Goal: Task Accomplishment & Management: Manage account settings

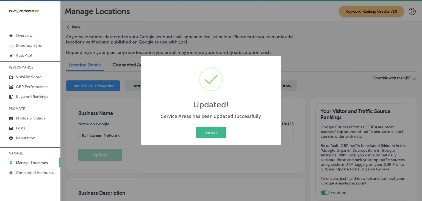
select select "US"
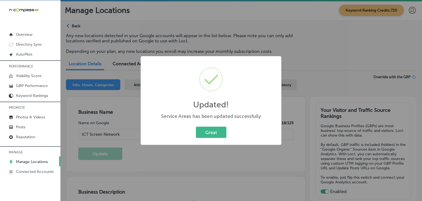
scroll to position [550, 0]
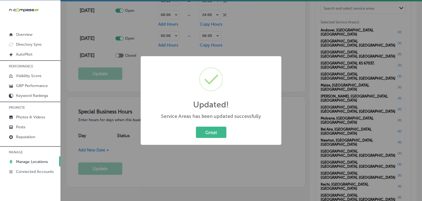
click at [217, 45] on div "Updated! × Service Areas has been updated successfully Great Cancel" at bounding box center [211, 100] width 422 height 201
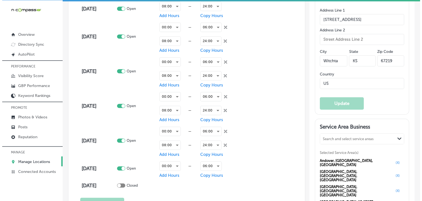
scroll to position [385, 0]
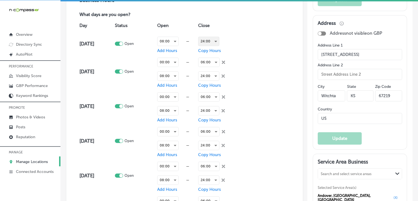
click at [203, 38] on div "24:00" at bounding box center [208, 41] width 21 height 9
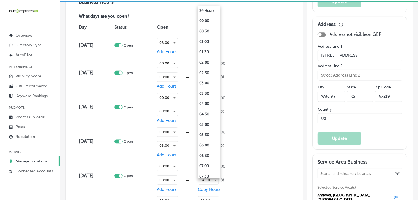
scroll to position [348, 0]
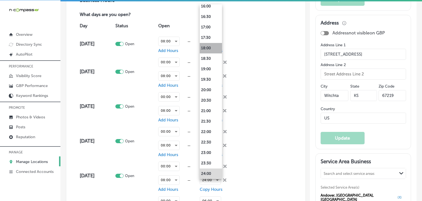
click at [212, 44] on li "18:00" at bounding box center [211, 48] width 22 height 10
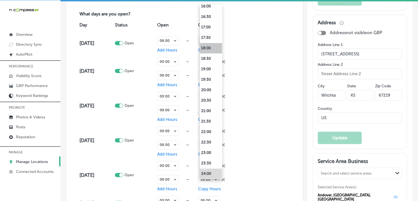
scroll to position [385, 0]
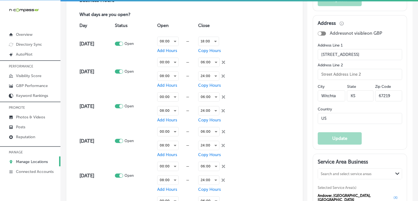
click at [215, 48] on span "Copy Hours" at bounding box center [209, 50] width 23 height 5
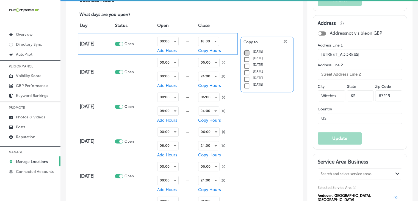
click at [244, 51] on input "checkbox" at bounding box center [246, 52] width 7 height 7
checkbox input "true"
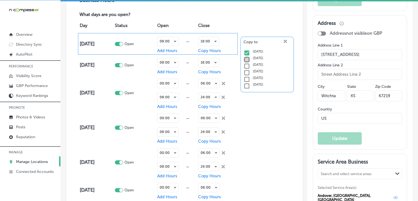
click at [244, 56] on input "checkbox" at bounding box center [246, 59] width 7 height 7
checkbox input "true"
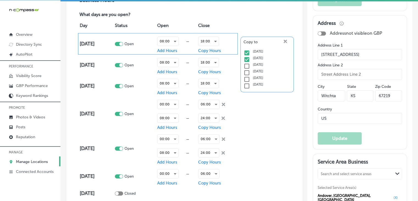
click at [244, 64] on input "checkbox" at bounding box center [246, 66] width 7 height 7
checkbox input "true"
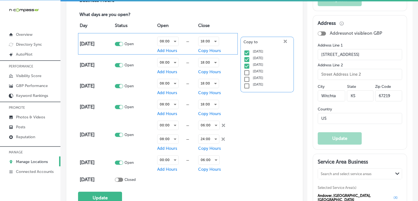
click at [244, 70] on input "checkbox" at bounding box center [246, 72] width 7 height 7
checkbox input "true"
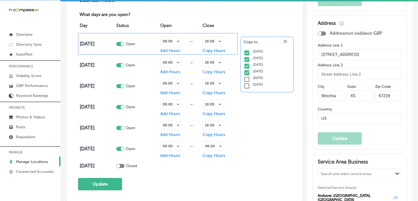
click at [283, 37] on div "Copy to close Created with Sketch. Tuesday Wednesday Thursday Friday Saturday S…" at bounding box center [266, 65] width 53 height 56
click at [284, 40] on icon "close Created with Sketch." at bounding box center [285, 41] width 3 height 3
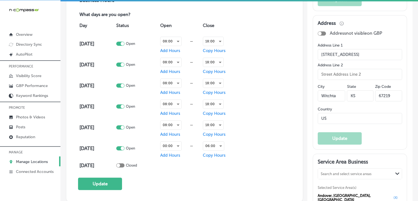
click at [124, 148] on div at bounding box center [123, 148] width 4 height 4
checkbox input "false"
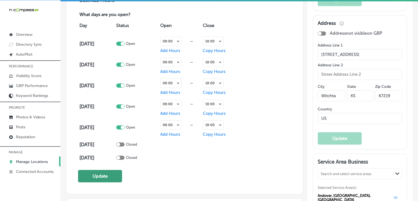
click at [118, 170] on button "Update" at bounding box center [100, 176] width 44 height 12
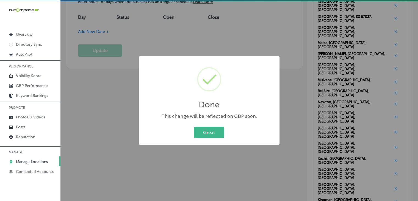
scroll to position [495, 0]
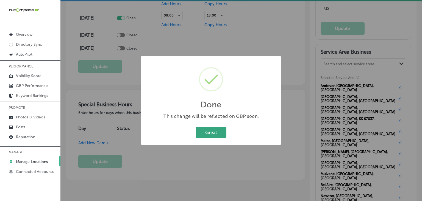
click at [210, 132] on button "Great" at bounding box center [211, 131] width 31 height 11
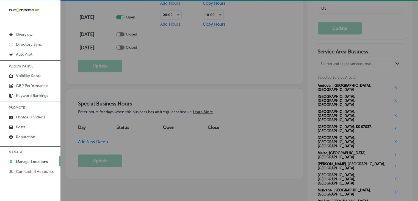
scroll to position [494, 0]
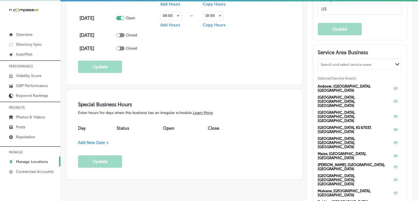
click at [92, 141] on span "Add New Date +" at bounding box center [93, 142] width 31 height 5
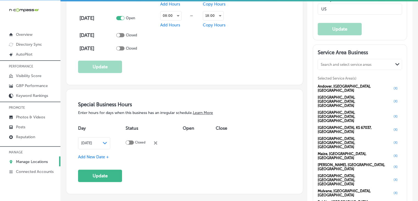
click at [107, 141] on div "[DATE] Path Created with Sketch." at bounding box center [94, 143] width 26 height 4
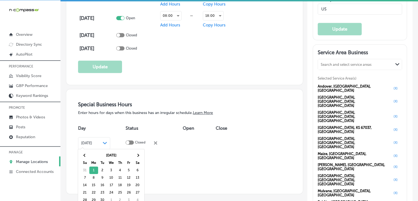
click at [259, 164] on div "Special Business Hours Enter hours for days when this business has an irregular…" at bounding box center [184, 141] width 213 height 81
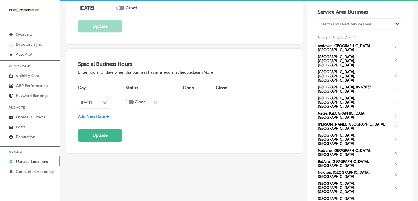
scroll to position [549, 0]
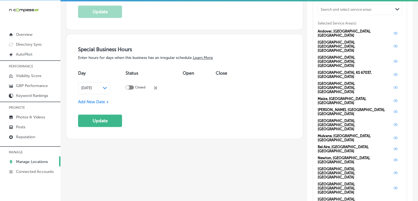
click at [92, 86] on span "[DATE]" at bounding box center [86, 88] width 11 height 4
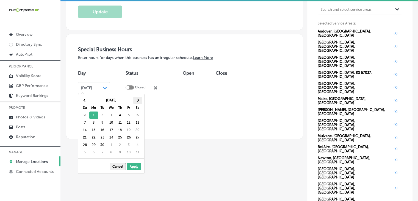
click at [135, 98] on th at bounding box center [137, 99] width 9 height 7
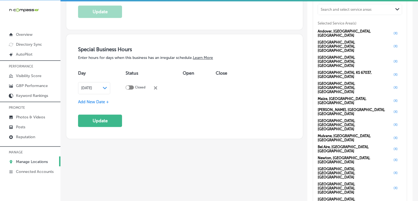
click at [105, 99] on span "Add New Date +" at bounding box center [93, 101] width 31 height 5
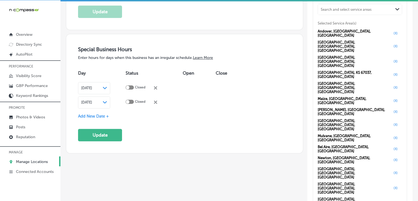
click at [107, 101] on icon "Path Created with Sketch." at bounding box center [105, 102] width 4 height 2
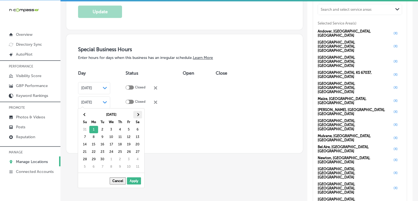
click at [140, 115] on th at bounding box center [137, 114] width 9 height 7
click at [87, 113] on th at bounding box center [85, 114] width 9 height 7
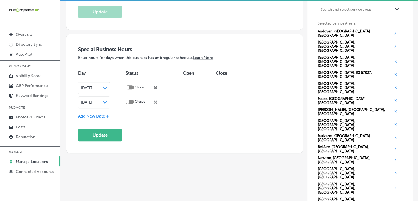
click at [106, 113] on span "Add New Date +" at bounding box center [93, 115] width 31 height 5
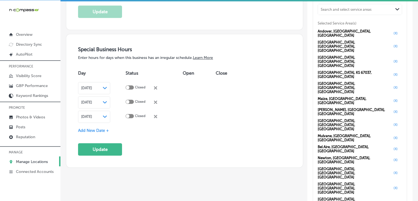
click at [92, 114] on span "[DATE]" at bounding box center [86, 116] width 11 height 4
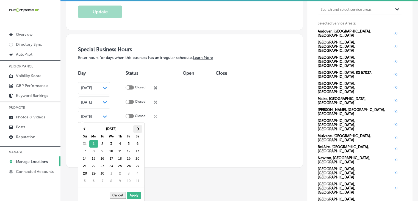
click at [135, 125] on th at bounding box center [137, 128] width 9 height 7
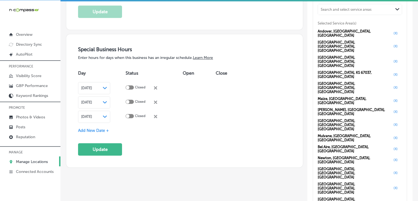
click at [107, 117] on div "Dec 31, 2025 Path Created with Sketch." at bounding box center [94, 116] width 32 height 12
click at [91, 131] on div "Special Business Hours Enter hours for days when this business has an irregular…" at bounding box center [184, 100] width 213 height 109
click at [101, 128] on span "Add New Date +" at bounding box center [93, 130] width 31 height 5
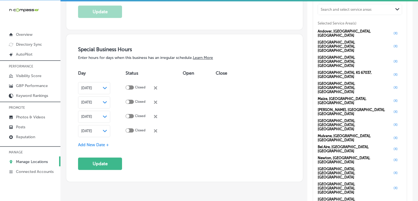
click at [92, 130] on span "[DATE]" at bounding box center [86, 131] width 11 height 4
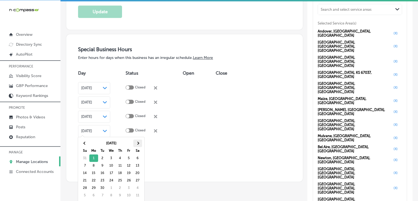
click at [133, 141] on th at bounding box center [137, 142] width 9 height 7
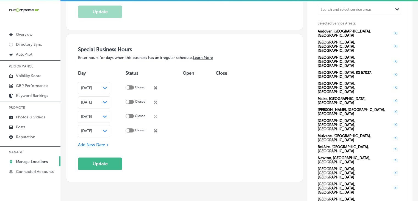
click at [95, 144] on span "Add New Date +" at bounding box center [93, 144] width 31 height 5
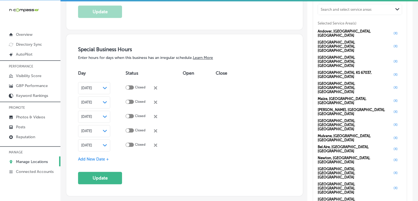
click at [97, 148] on div "[DATE] Path Created with Sketch." at bounding box center [94, 145] width 32 height 12
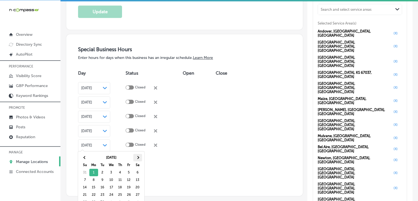
click at [136, 157] on span at bounding box center [137, 157] width 3 height 3
click at [136, 157] on th at bounding box center [137, 157] width 9 height 7
click at [136, 156] on span at bounding box center [137, 157] width 3 height 3
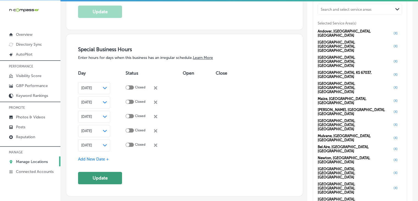
click at [121, 171] on button "Update" at bounding box center [100, 177] width 44 height 12
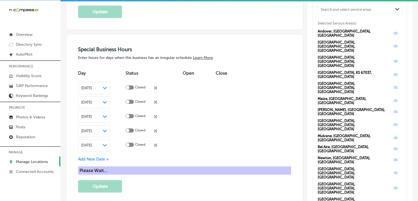
scroll to position [769, 0]
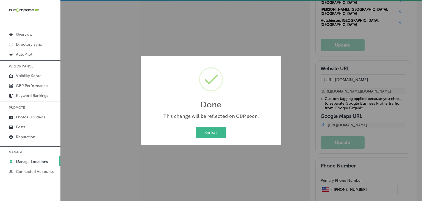
click at [201, 142] on div "Done × This change will be reflected on GBP soon. Great Cancel" at bounding box center [211, 100] width 141 height 89
click at [210, 127] on button "Great" at bounding box center [211, 131] width 31 height 11
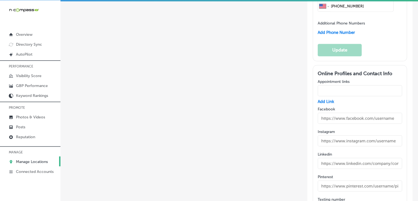
scroll to position [942, 0]
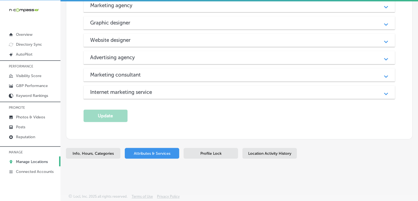
scroll to position [286, 0]
click at [174, 12] on div "Marketing agency Path Created with Sketch." at bounding box center [239, 5] width 311 height 13
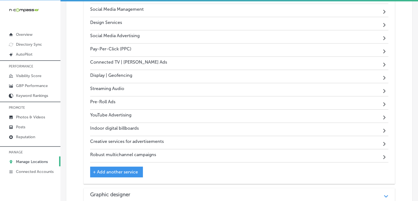
scroll to position [443, 0]
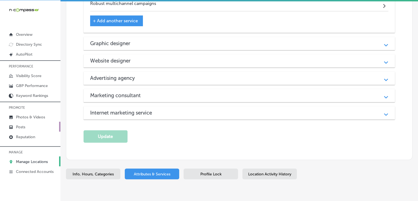
click at [28, 129] on link "Posts" at bounding box center [30, 126] width 60 height 10
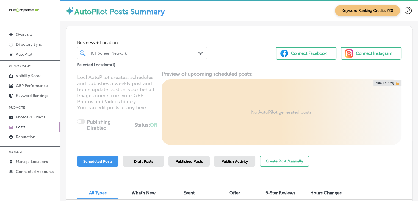
click at [299, 153] on div "Business + Location ICT Screen Network Path Created with Sketch. Selected Locat…" at bounding box center [239, 121] width 347 height 191
click at [299, 157] on button "Create Post Manually" at bounding box center [284, 161] width 49 height 11
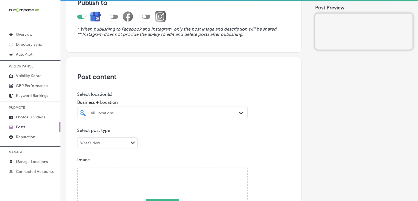
click at [152, 111] on div "All Locations Path Created with Sketch." at bounding box center [162, 112] width 170 height 12
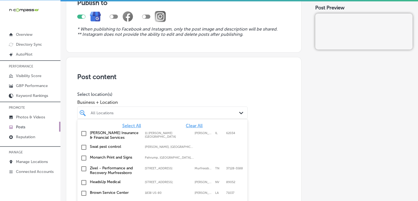
scroll to position [66, 0]
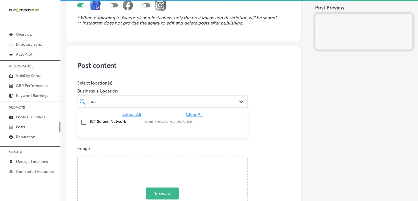
click at [145, 117] on div "ICT Screen Network Kechi, KS, USA | Maize, KS, USA | Newton ..." at bounding box center [162, 122] width 170 height 11
type input "ict"
click at [172, 82] on p "Select location(s)" at bounding box center [162, 82] width 170 height 5
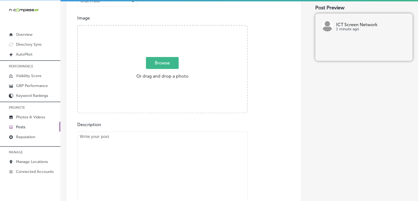
scroll to position [231, 0]
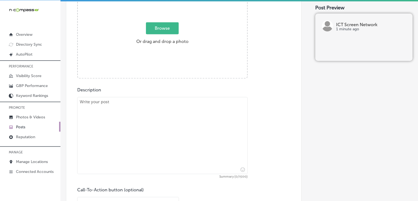
click at [150, 143] on textarea at bounding box center [162, 135] width 170 height 77
paste textarea "Stop playing small and start making a big impact with Screen Network Ads. These…"
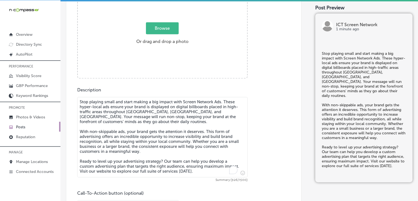
type textarea "Stop playing small and start making a big impact with Screen Network Ads. These…"
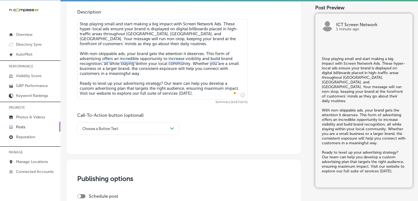
scroll to position [341, 0]
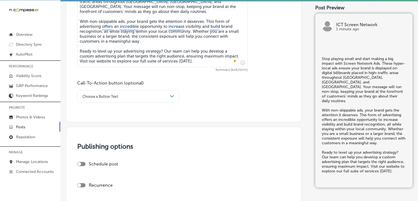
click at [126, 100] on div "Choose a Button Text" at bounding box center [124, 96] width 88 height 9
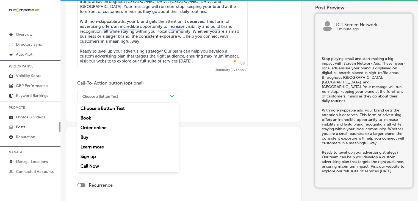
click at [103, 144] on div "Learn more" at bounding box center [128, 147] width 102 height 10
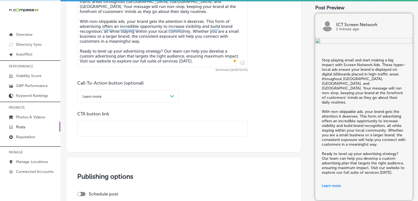
click at [153, 128] on input "text" at bounding box center [162, 128] width 170 height 15
paste input "Stop playing small and start making a big impact with Screen Network Ads. These…"
type input "Stop playing small and start making a big impact with Screen Network Ads. These…"
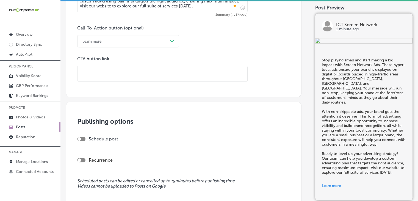
scroll to position [0, 0]
paste input "https://ictscreennetwork.com/"
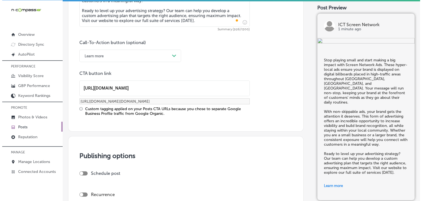
scroll to position [486, 0]
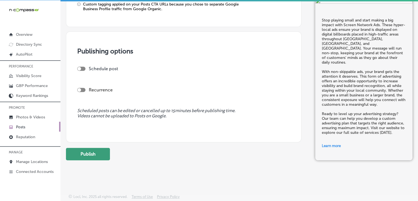
type input "https://ictscreennetwork.com/"
click at [83, 155] on button "Publish" at bounding box center [88, 154] width 44 height 12
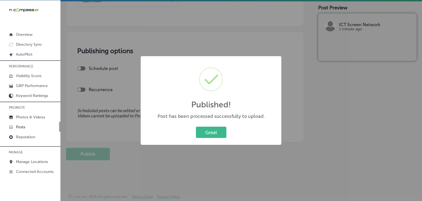
click at [164, 33] on div "Published! × Post has been processed successfully to upload. Great Cancel" at bounding box center [211, 100] width 422 height 201
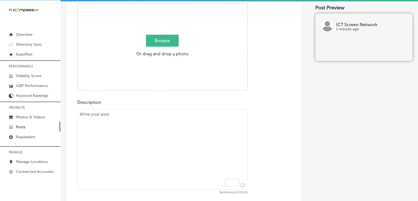
scroll to position [217, 0]
click at [169, 149] on textarea "To enrich screen reader interactions, please activate Accessibility in Grammarl…" at bounding box center [162, 151] width 170 height 80
paste textarea "Your website is the digital face of your business—make it shine with ICT Screen…"
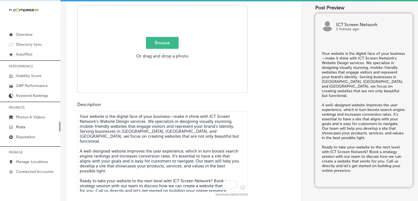
type textarea "Your website is the digital face of your business—make it shine with ICT Screen…"
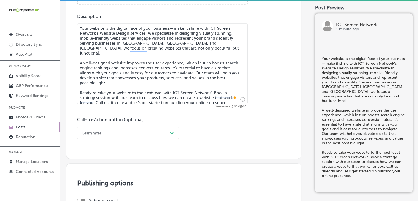
scroll to position [326, 0]
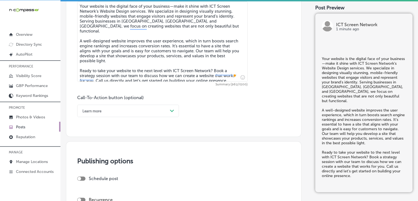
click at [110, 107] on div "Learn more" at bounding box center [124, 110] width 88 height 9
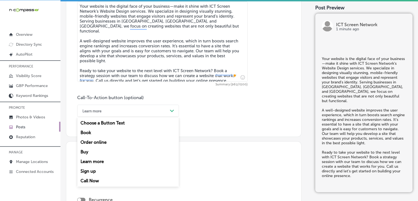
click at [109, 177] on div "Call Now" at bounding box center [128, 181] width 102 height 10
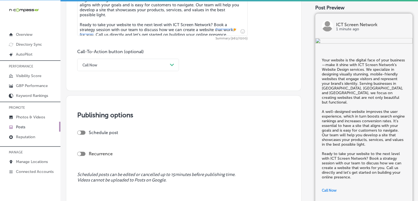
scroll to position [381, 0]
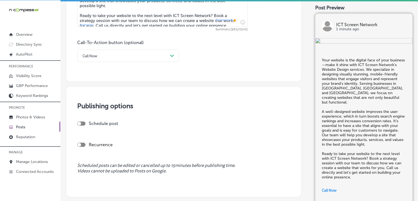
click at [77, 123] on div at bounding box center [79, 123] width 4 height 4
checkbox input "true"
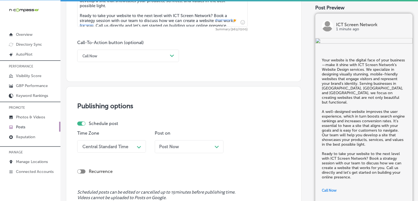
click at [118, 152] on div "Time Zone Central Standard Time Path Created with Sketch." at bounding box center [111, 143] width 69 height 27
click at [125, 148] on div "Central Standard Time Path Created with Sketch." at bounding box center [111, 146] width 69 height 12
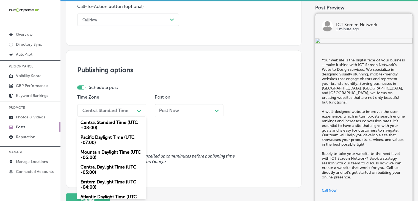
click at [116, 155] on div "Mountain Daylight Time (UTC -06:00)" at bounding box center [111, 154] width 69 height 15
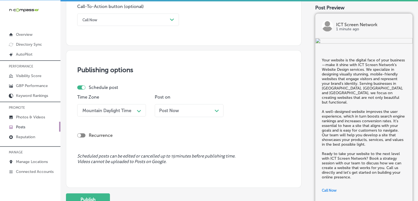
click at [175, 115] on div "Post Now Path Created with Sketch." at bounding box center [189, 110] width 69 height 13
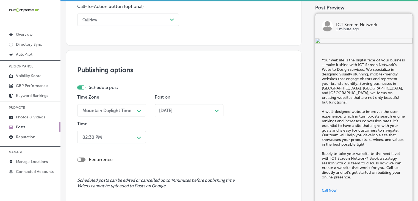
drag, startPoint x: 121, startPoint y: 118, endPoint x: 117, endPoint y: 132, distance: 15.2
click at [120, 118] on div "Time Zone Mountain Daylight Time Path Created with Sketch." at bounding box center [111, 107] width 69 height 27
click at [117, 132] on div "02:30 PM Path Created with Sketch." at bounding box center [111, 137] width 69 height 12
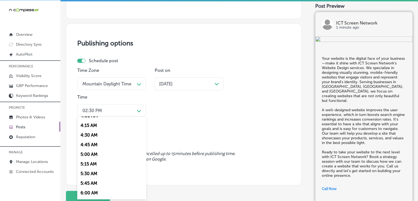
scroll to position [275, 0]
click at [105, 117] on div "7:00 AM" at bounding box center [111, 117] width 69 height 10
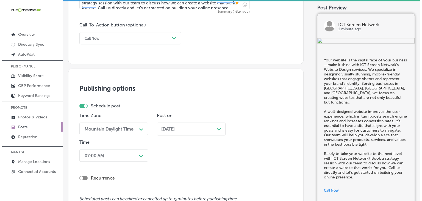
scroll to position [487, 0]
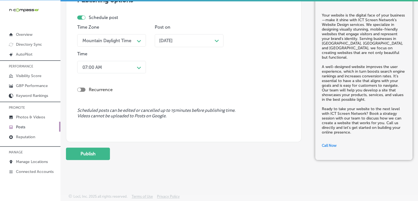
drag, startPoint x: 100, startPoint y: 148, endPoint x: 107, endPoint y: 142, distance: 8.6
click at [100, 148] on button "Publish" at bounding box center [88, 153] width 44 height 12
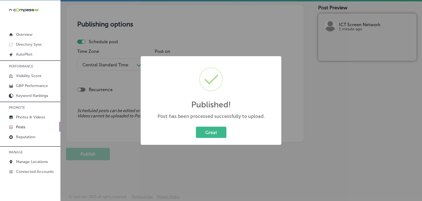
click at [221, 40] on div "Published! × Post has been processed successfully to upload. Great Cancel" at bounding box center [211, 100] width 422 height 201
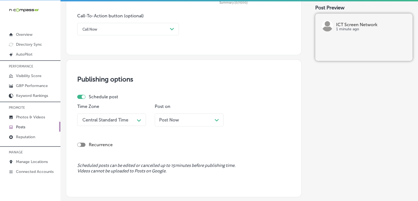
scroll to position [353, 0]
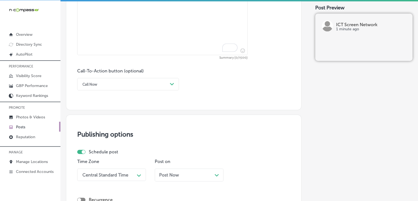
click at [187, 60] on div "Description Summary (0/1500) Call-To-Action button (optional) Call Now Path Cre…" at bounding box center [183, 27] width 213 height 125
click at [188, 45] on textarea "To enrich screen reader interactions, please activate Accessibility in Grammarl…" at bounding box center [162, 15] width 170 height 80
paste textarea "Your Google Business Profile (GBP) acts as your business's digital "open sign,"…"
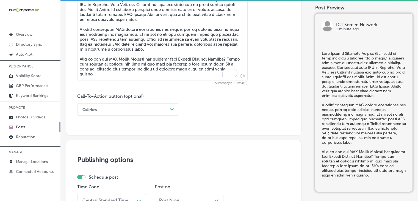
scroll to position [298, 0]
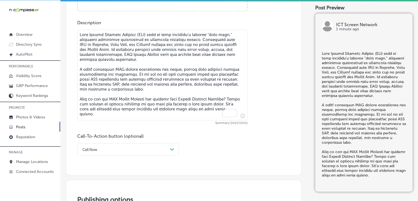
type textarea "Your Google Business Profile (GBP) acts as your business's digital "open sign,"…"
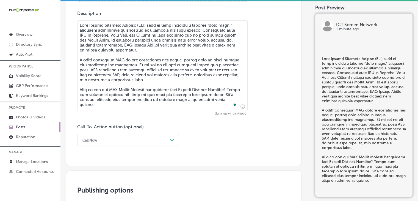
scroll to position [353, 0]
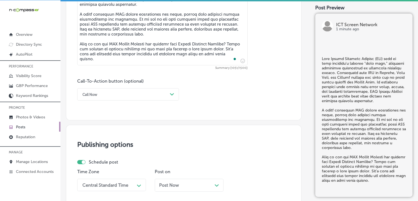
drag, startPoint x: 118, startPoint y: 87, endPoint x: 118, endPoint y: 92, distance: 4.7
click at [118, 87] on div "Call-To-Action button (optional) Call Now Path Created with Sketch." at bounding box center [128, 89] width 102 height 22
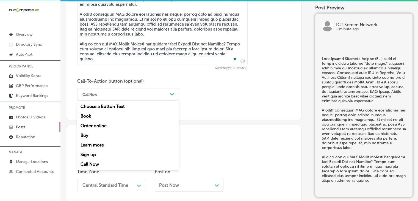
click at [117, 93] on div "Call Now" at bounding box center [124, 94] width 88 height 9
click at [100, 141] on div "Learn more" at bounding box center [128, 145] width 102 height 10
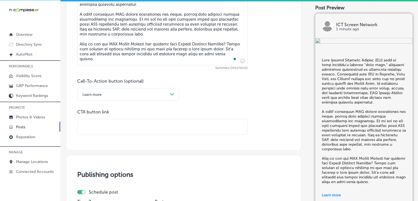
drag, startPoint x: 201, startPoint y: 126, endPoint x: 206, endPoint y: 123, distance: 5.5
click at [201, 126] on input "text" at bounding box center [162, 126] width 170 height 15
paste input "https://ictscreennetwork.com/"
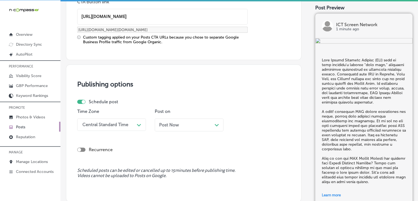
type input "https://ictscreennetwork.com/"
click at [133, 124] on div "Central Standard Time Path Created with Sketch." at bounding box center [111, 124] width 69 height 12
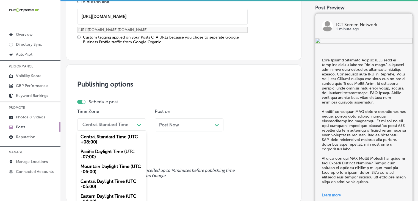
scroll to position [477, 0]
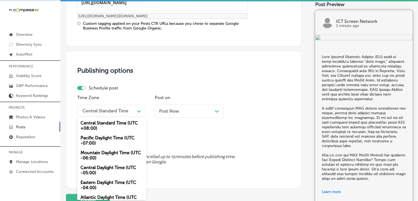
click at [114, 144] on div "Pacific Daylight Time (UTC -07:00)" at bounding box center [111, 140] width 69 height 15
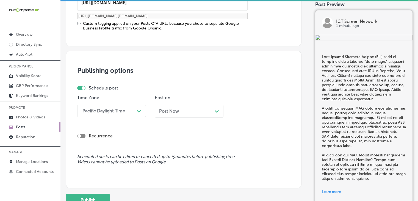
click at [123, 113] on div "Pacific Daylight Time" at bounding box center [107, 111] width 55 height 10
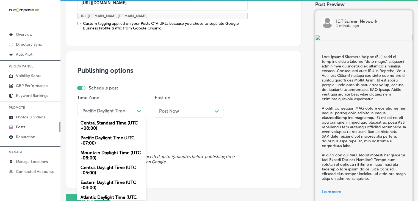
click at [120, 156] on div "Mountain Daylight Time (UTC -06:00)" at bounding box center [111, 155] width 69 height 15
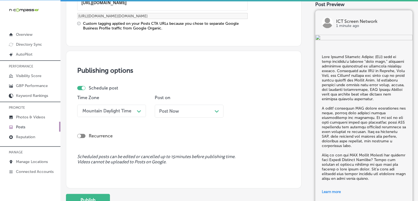
click at [173, 105] on div "Post Now Path Created with Sketch." at bounding box center [189, 110] width 69 height 13
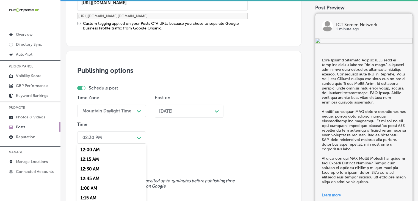
click at [131, 138] on div "option 7:00 AM, selected. option 12:30 AM focused, 3 of 96. 96 results availabl…" at bounding box center [111, 137] width 69 height 12
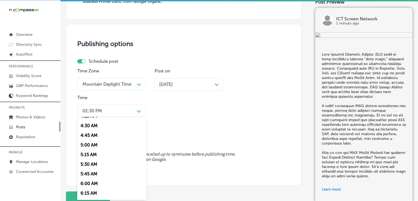
scroll to position [220, 0]
click at [96, 173] on div "7:00 AM" at bounding box center [111, 172] width 69 height 10
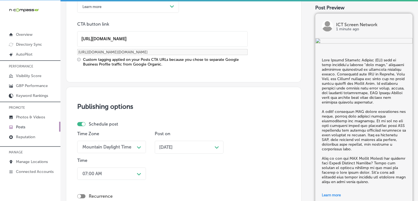
scroll to position [547, 0]
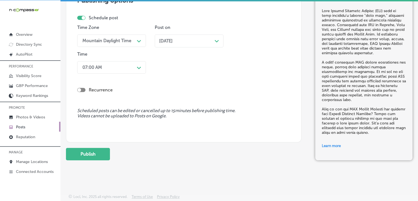
click at [101, 159] on button "Publish" at bounding box center [88, 154] width 44 height 12
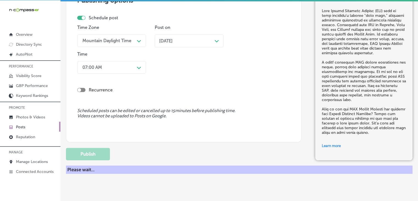
click at [249, 25] on div "Time Zone Mountain Daylight Time Path Created with Sketch. Post on Oct 13, 2025…" at bounding box center [181, 50] width 209 height 51
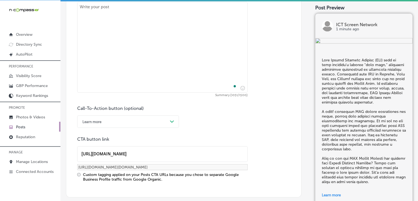
scroll to position [327, 0]
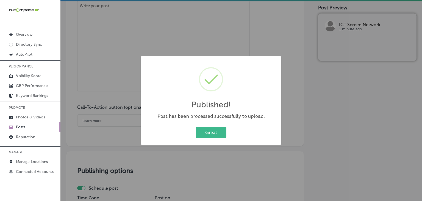
click at [145, 95] on div "Published! × Post has been processed successfully to upload. Great Cancel" at bounding box center [211, 100] width 141 height 89
click at [122, 84] on div "Published! × Post has been processed successfully to upload. Great Cancel" at bounding box center [211, 100] width 422 height 201
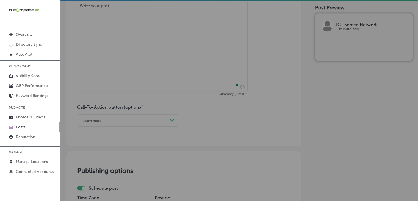
click at [132, 36] on textarea "To enrich screen reader interactions, please activate Accessibility in Grammarl…" at bounding box center [162, 46] width 170 height 90
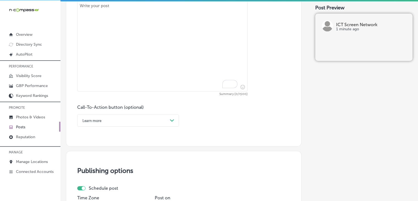
paste textarea "Social Media Management (SMM) with ICT Screen Network is more than just posting…"
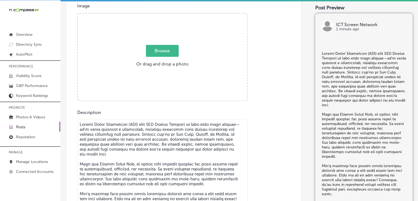
scroll to position [162, 0]
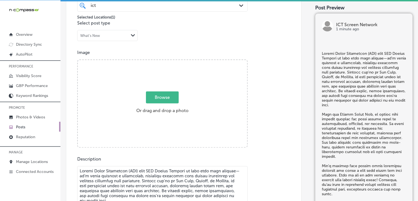
type textarea "Social Media Management (SMM) with ICT Screen Network is more than just posting…"
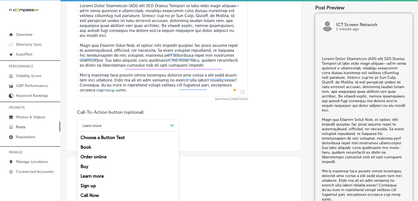
click at [119, 125] on div "Learn more" at bounding box center [124, 125] width 88 height 9
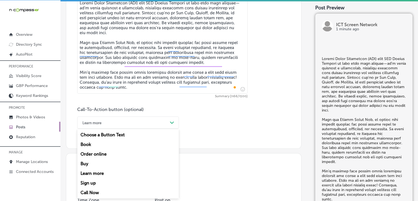
click at [95, 190] on div "Choose a Button Text Book Order online Buy Learn more Sign up Call Now" at bounding box center [128, 164] width 102 height 70
click at [111, 190] on div "Call Now" at bounding box center [128, 192] width 102 height 10
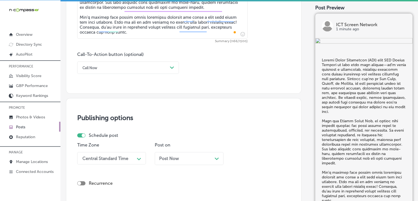
click at [103, 157] on div "Central Standard Time Path Created with Sketch." at bounding box center [111, 158] width 69 height 12
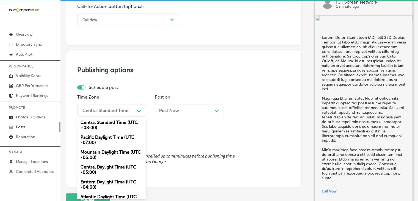
drag, startPoint x: 103, startPoint y: 157, endPoint x: 148, endPoint y: 131, distance: 51.7
click at [103, 157] on div "Mountain Daylight Time (UTC -06:00)" at bounding box center [111, 154] width 69 height 15
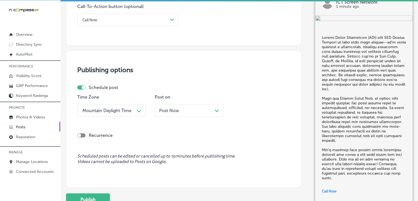
click at [194, 104] on div "Post Now Path Created with Sketch." at bounding box center [189, 110] width 69 height 13
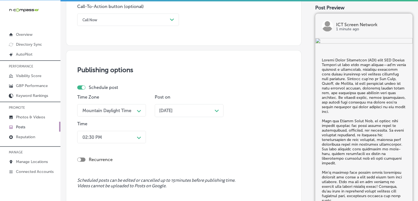
click at [124, 127] on div "Time 02:30 PM Path Created with Sketch." at bounding box center [111, 133] width 69 height 24
click at [120, 141] on div "02:30 PM Path Created with Sketch." at bounding box center [111, 137] width 69 height 12
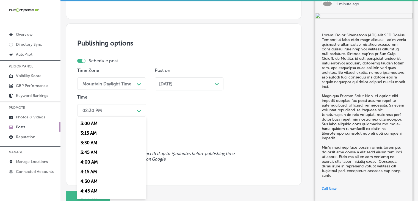
scroll to position [220, 0]
click at [98, 172] on div "7:00 AM" at bounding box center [111, 172] width 69 height 10
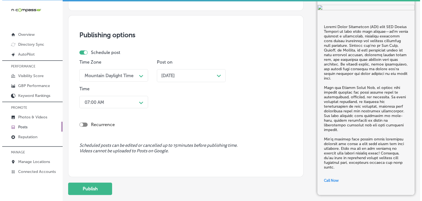
scroll to position [502, 0]
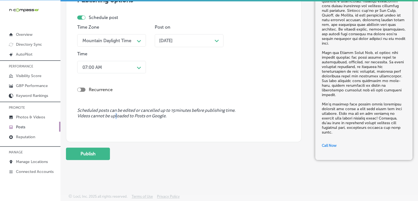
drag, startPoint x: 118, startPoint y: 142, endPoint x: 115, endPoint y: 145, distance: 4.5
click at [104, 151] on button "Publish" at bounding box center [88, 153] width 44 height 12
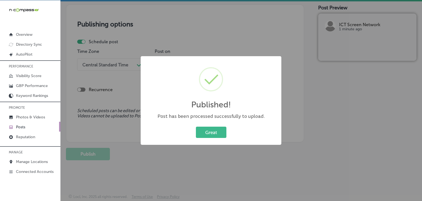
click at [259, 13] on div "Published! × Post has been processed successfully to upload. Great Cancel" at bounding box center [211, 100] width 422 height 201
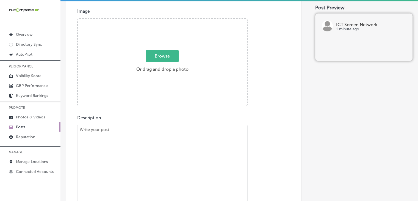
click at [188, 149] on textarea "To enrich screen reader interactions, please activate Accessibility in Grammarl…" at bounding box center [162, 171] width 170 height 95
paste textarea "Attention local businesses in Rose Hill, Clearwater, and Kechi! Become a Venue …"
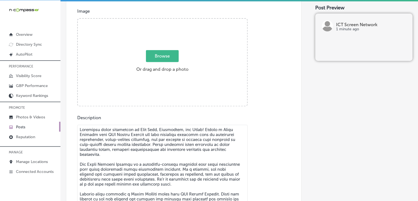
scroll to position [215, 0]
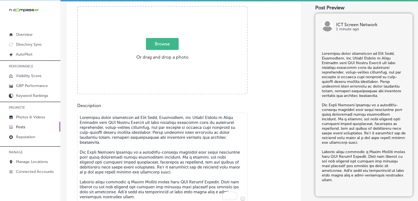
type textarea "Attention local businesses in Rose Hill, Clearwater, and Kechi! Become a Venue …"
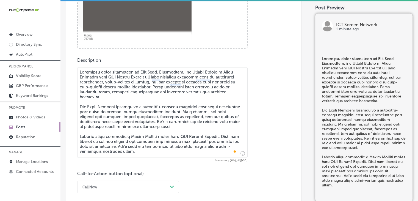
scroll to position [380, 0]
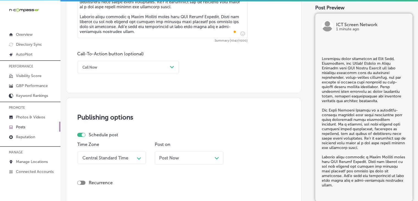
click at [132, 59] on div "Call-To-Action button (optional) Call Now Path Created with Sketch." at bounding box center [128, 62] width 102 height 22
click at [130, 65] on div "Call Now" at bounding box center [124, 67] width 88 height 9
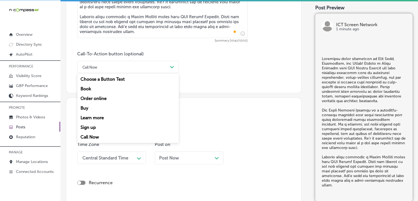
click at [84, 117] on div "Learn more" at bounding box center [128, 118] width 102 height 10
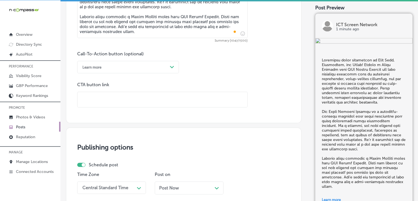
click at [216, 98] on input "text" at bounding box center [162, 99] width 170 height 15
paste input "https://ictscreennetwork.com/"
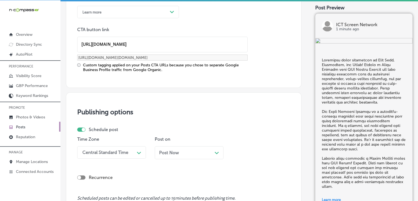
type input "https://ictscreennetwork.com/"
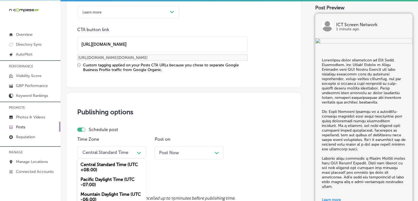
click at [114, 154] on div "option Mountain Daylight Time (UTC -06:00), selected. option Mountain Daylight …" at bounding box center [111, 152] width 69 height 12
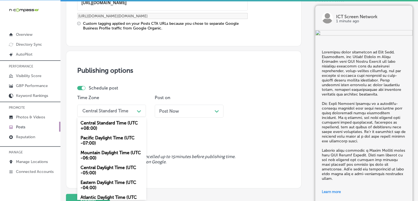
click at [107, 154] on div "Mountain Daylight Time (UTC -06:00)" at bounding box center [111, 155] width 69 height 15
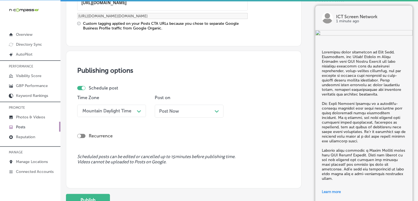
click at [189, 109] on div "Post Now Path Created with Sketch." at bounding box center [189, 110] width 60 height 5
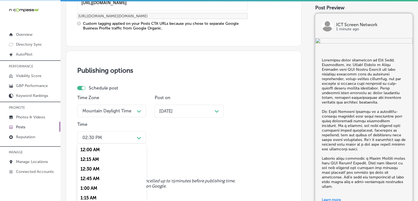
click at [113, 137] on div "option 7:00 AM, selected. option 12:30 AM focused, 3 of 96. 96 results availabl…" at bounding box center [111, 137] width 69 height 12
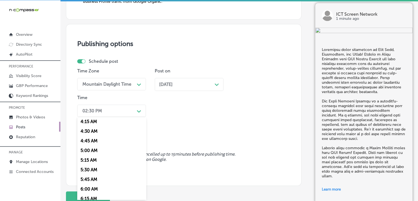
scroll to position [220, 0]
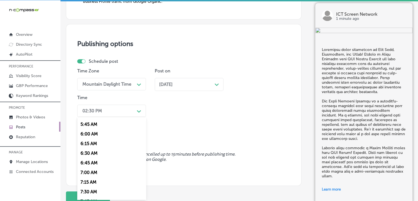
click at [94, 173] on div "7:00 AM" at bounding box center [111, 172] width 69 height 10
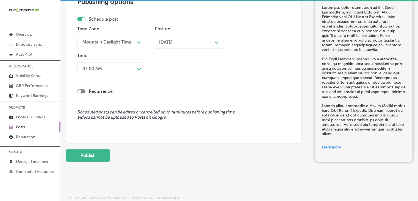
scroll to position [547, 0]
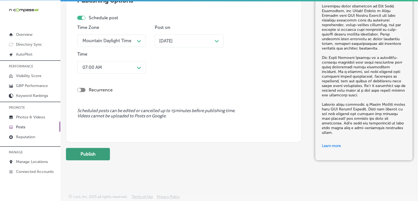
click at [100, 150] on button "Publish" at bounding box center [88, 154] width 44 height 12
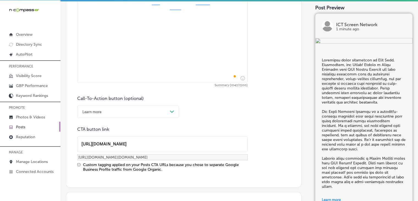
scroll to position [335, 0]
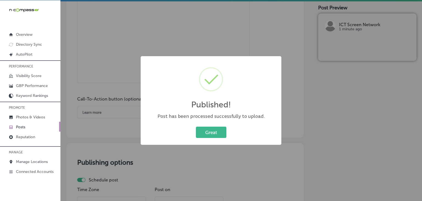
click at [118, 36] on div "Published! × Post has been processed successfully to upload. Great Cancel" at bounding box center [211, 100] width 422 height 201
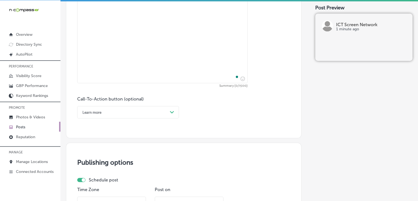
click at [141, 62] on textarea "To enrich screen reader interactions, please activate Accessibility in Grammarl…" at bounding box center [162, 38] width 170 height 90
paste textarea "Ready to take your business to the top of search results? With Pay-Per-Click (P…"
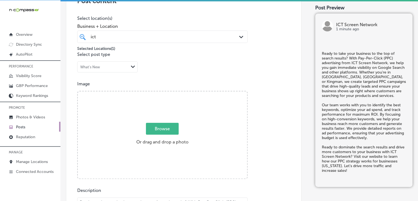
type textarea "Ready to take your business to the top of search results? With Pay-Per-Click (P…"
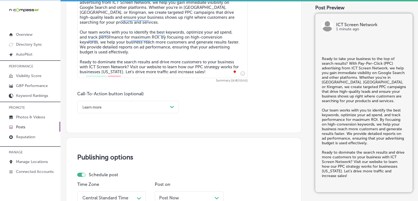
click at [107, 108] on div "Learn more" at bounding box center [124, 106] width 88 height 9
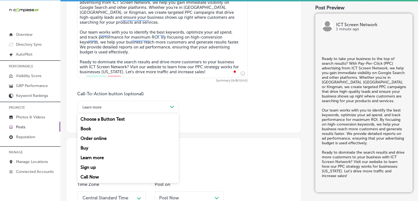
click at [97, 153] on div "Learn more" at bounding box center [128, 158] width 102 height 10
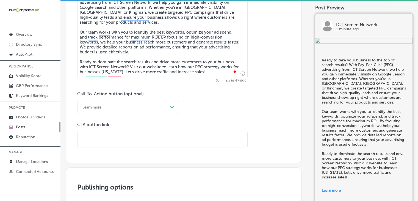
drag, startPoint x: 177, startPoint y: 117, endPoint x: 179, endPoint y: 125, distance: 8.4
click at [177, 117] on div "Call-To-Action button (optional) Learn more Path Created with Sketch. CTA butto…" at bounding box center [183, 119] width 213 height 56
click at [179, 130] on div "CTA button link" at bounding box center [162, 134] width 170 height 25
click at [184, 140] on input "text" at bounding box center [162, 139] width 170 height 15
paste input "https://ictscreennetwork.com/"
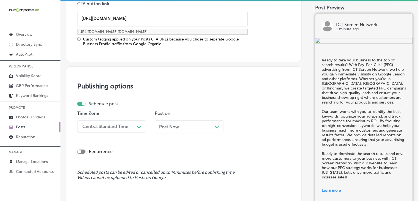
scroll to position [517, 0]
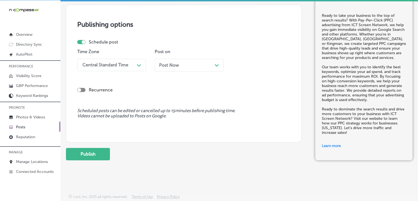
type input "https://ictscreennetwork.com/"
click at [98, 54] on div "Time Zone Central Standard Time Path Created with Sketch." at bounding box center [111, 62] width 69 height 27
click at [104, 62] on div "Central Standard Time" at bounding box center [105, 64] width 46 height 5
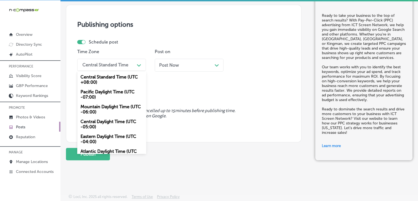
drag, startPoint x: 113, startPoint y: 104, endPoint x: 169, endPoint y: 72, distance: 64.9
click at [113, 104] on div "Mountain Daylight Time (UTC -06:00)" at bounding box center [111, 109] width 69 height 15
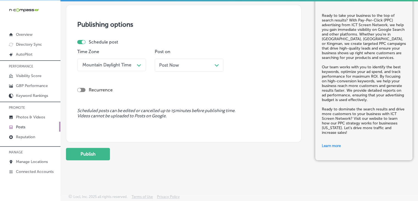
click at [198, 62] on div "Post Now Path Created with Sketch." at bounding box center [189, 64] width 60 height 5
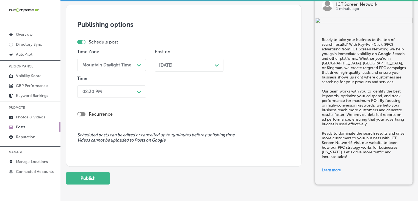
click at [143, 91] on div "02:30 PM Path Created with Sketch." at bounding box center [111, 91] width 69 height 12
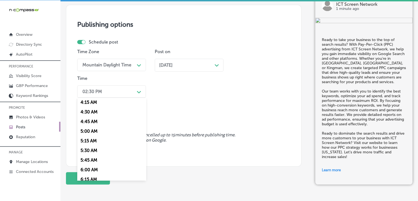
scroll to position [220, 0]
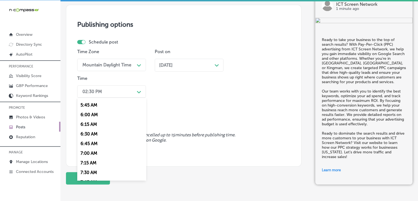
click at [101, 152] on div "7:00 AM" at bounding box center [111, 153] width 69 height 10
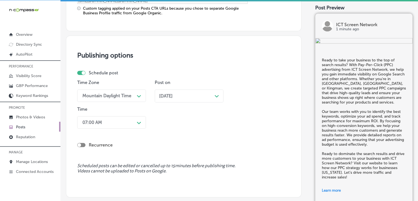
scroll to position [542, 0]
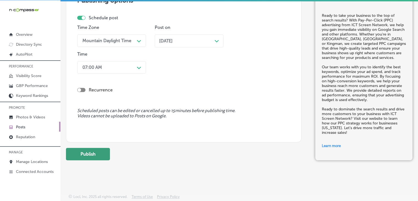
click at [91, 157] on button "Publish" at bounding box center [88, 154] width 44 height 12
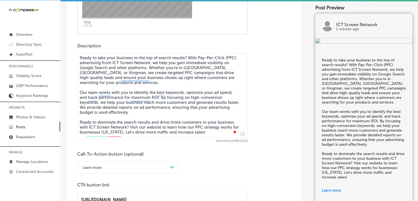
scroll to position [267, 0]
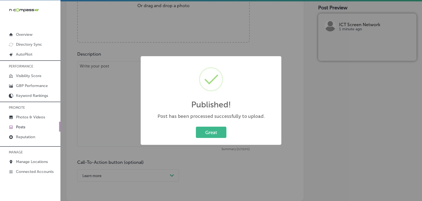
click at [129, 73] on div "Published! × Post has been processed successfully to upload. Great Cancel" at bounding box center [211, 100] width 422 height 201
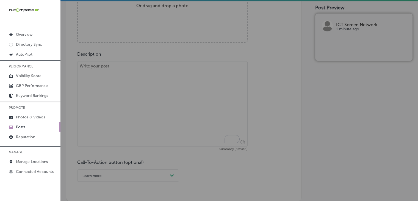
click at [119, 107] on textarea "To enrich screen reader interactions, please activate Accessibility in Grammarl…" at bounding box center [162, 103] width 170 height 85
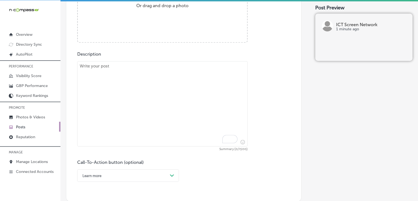
paste textarea "Stop competing with endless social media scrolling and dominate the stream with…"
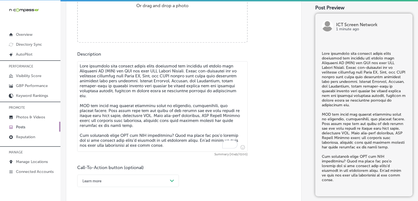
type textarea "Stop competing with endless social media scrolling and dominate the stream with…"
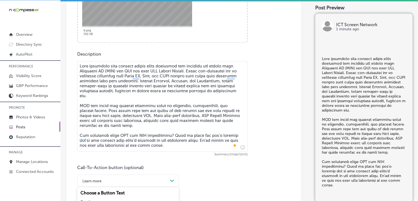
click at [120, 184] on div "option Learn more, selected. option Sign up focused, 6 of 7. 7 results availabl…" at bounding box center [128, 180] width 102 height 12
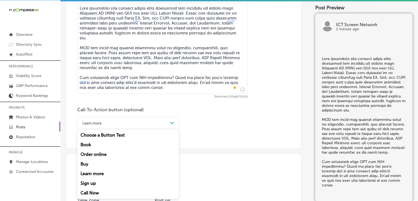
click at [107, 194] on div "Call Now" at bounding box center [128, 193] width 102 height 10
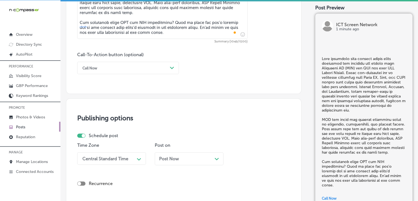
click at [134, 160] on div "Central Standard Time Path Created with Sketch." at bounding box center [111, 158] width 69 height 12
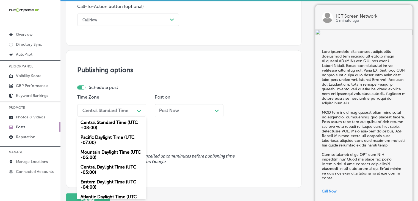
click at [127, 157] on div "Mountain Daylight Time (UTC -06:00)" at bounding box center [111, 154] width 69 height 15
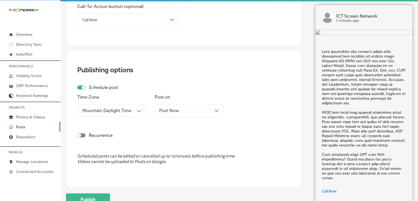
click at [198, 103] on div "Post on Post Now Path Created with Sketch." at bounding box center [189, 107] width 69 height 27
click at [195, 112] on div "Post Now Path Created with Sketch." at bounding box center [189, 110] width 60 height 5
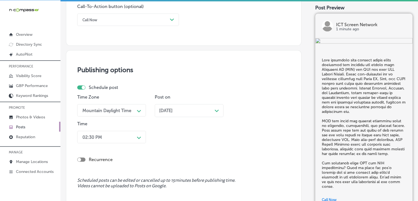
click at [147, 135] on div "Time Zone Mountain Daylight Time Path Created with Sketch. Post on Nov 10, 2025…" at bounding box center [181, 119] width 209 height 51
click at [142, 140] on div "02:30 PM Path Created with Sketch." at bounding box center [111, 137] width 69 height 12
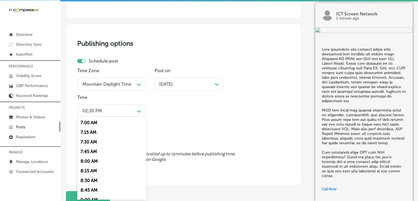
scroll to position [275, 0]
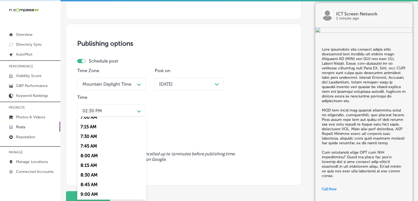
click at [100, 121] on div "7:00 AM" at bounding box center [111, 117] width 69 height 10
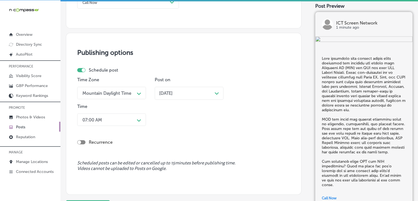
scroll to position [454, 0]
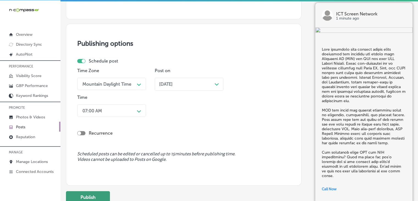
click at [99, 195] on button "Publish" at bounding box center [88, 197] width 44 height 12
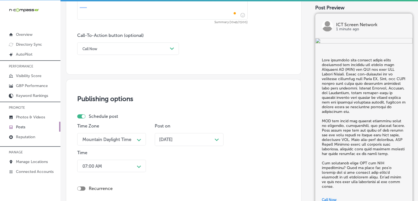
scroll to position [344, 0]
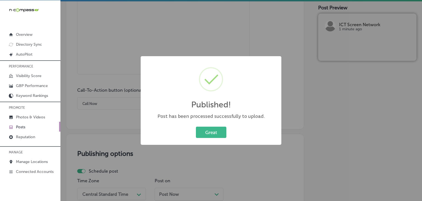
click at [177, 12] on div "Published! × Post has been processed successfully to upload. Great Cancel" at bounding box center [211, 100] width 422 height 201
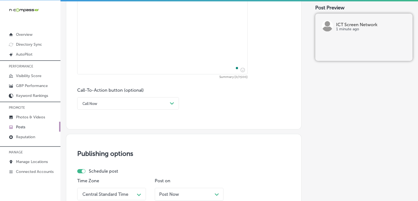
click at [175, 38] on textarea "To enrich screen reader interactions, please activate Accessibility in Grammarl…" at bounding box center [162, 29] width 170 height 90
paste textarea "Exceptional design creates exceptional results with ICT Screen Network’s Design…"
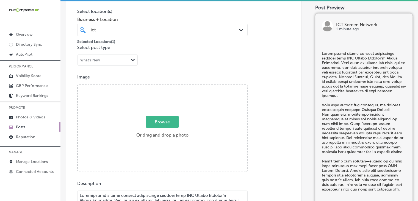
type textarea "Exceptional design creates exceptional results with ICT Screen Network’s Design…"
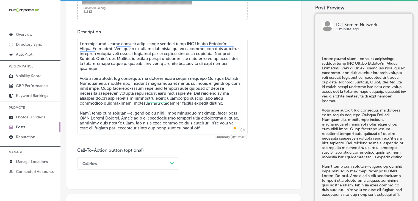
click at [109, 165] on div "Call Now Path Created with Sketch." at bounding box center [128, 163] width 102 height 12
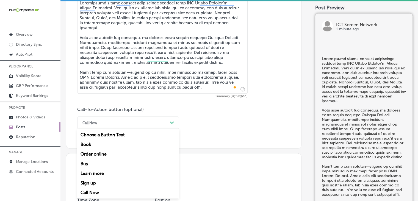
drag, startPoint x: 89, startPoint y: 193, endPoint x: 106, endPoint y: 179, distance: 22.4
click at [89, 194] on div "Call Now" at bounding box center [128, 192] width 102 height 10
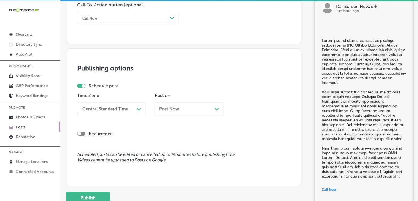
scroll to position [440, 0]
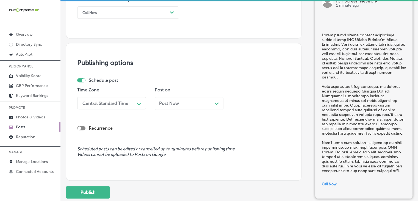
click at [131, 109] on div "Time Zone Central Standard Time Path Created with Sketch." at bounding box center [111, 100] width 69 height 27
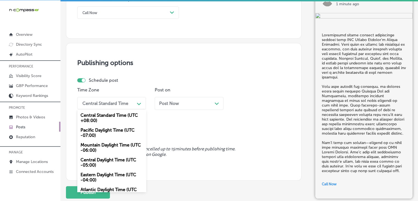
click at [131, 104] on div "Central Standard Time" at bounding box center [107, 103] width 55 height 10
click at [113, 145] on div "Mountain Daylight Time (UTC -06:00)" at bounding box center [111, 147] width 69 height 15
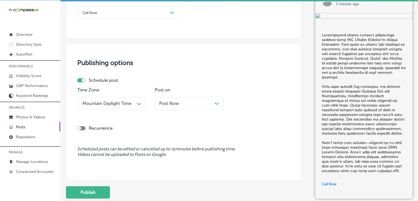
click at [205, 95] on div "Post on Post Now Path Created with Sketch." at bounding box center [189, 100] width 69 height 27
click at [201, 102] on div "Post Now Path Created with Sketch." at bounding box center [189, 103] width 60 height 5
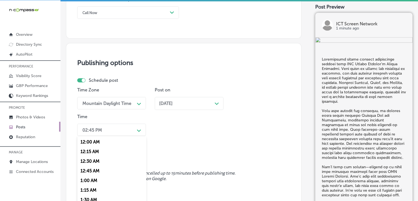
click at [143, 134] on div "option 7:00 AM, selected. option 12:00 AM focused, 1 of 96. 96 results availabl…" at bounding box center [111, 129] width 69 height 12
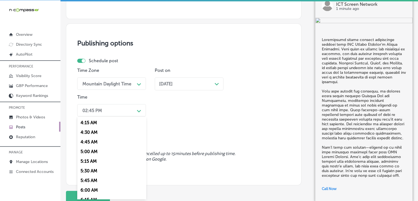
scroll to position [220, 0]
click at [107, 172] on div "7:00 AM" at bounding box center [111, 172] width 69 height 10
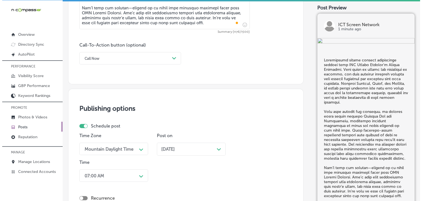
scroll to position [502, 0]
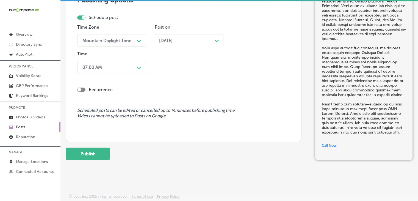
click at [106, 151] on button "Publish" at bounding box center [88, 153] width 44 height 12
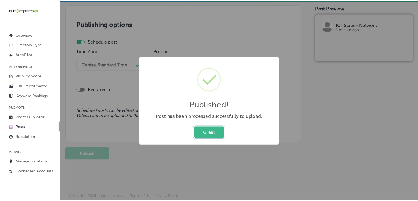
scroll to position [478, 0]
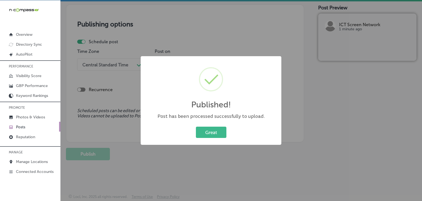
click at [219, 41] on div "Published! × Post has been processed successfully to upload. Great Cancel" at bounding box center [211, 100] width 422 height 201
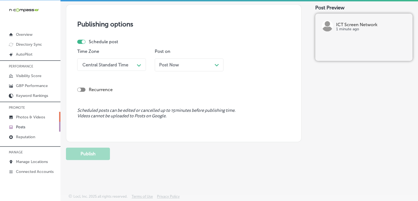
click at [34, 118] on p "Photos & Videos" at bounding box center [30, 117] width 29 height 5
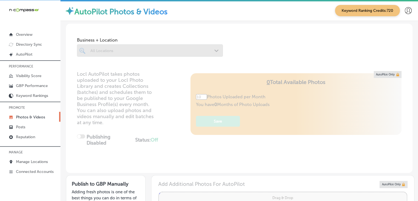
click at [355, 31] on div "Business + Location All Locations Path Created with Sketch." at bounding box center [239, 45] width 347 height 42
type input "5"
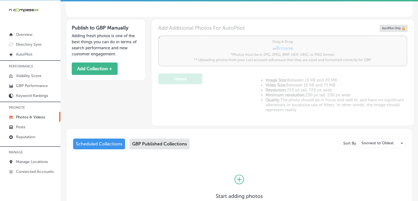
scroll to position [165, 0]
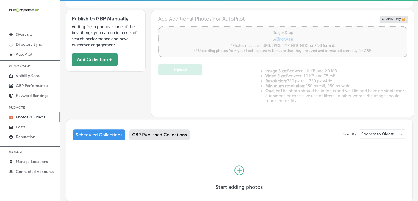
click at [116, 57] on button "Add Collection +" at bounding box center [95, 59] width 46 height 12
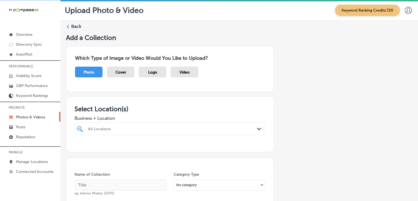
scroll to position [55, 0]
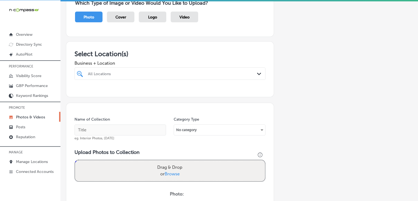
click at [190, 67] on div "All Locations Path Created with Sketch." at bounding box center [169, 73] width 191 height 12
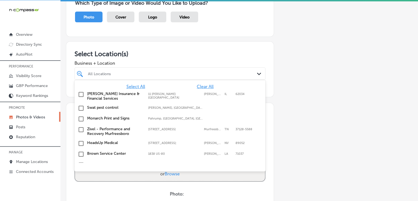
click at [190, 70] on div at bounding box center [161, 73] width 149 height 7
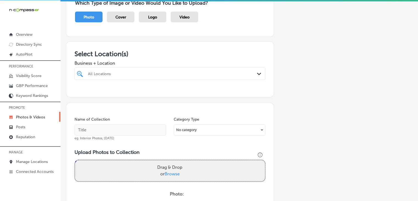
click at [190, 70] on div at bounding box center [161, 73] width 149 height 7
click at [171, 89] on div "ICT Screen Network Kechi, KS, USA | Maize, KS, USA | Newton ..." at bounding box center [169, 94] width 191 height 11
type input "ict"
click at [188, 37] on div "Which Type of Image or Video Would You Like to Upload? Photo Cover Logo Video" at bounding box center [239, 14] width 347 height 55
click at [134, 128] on input "text" at bounding box center [120, 129] width 92 height 11
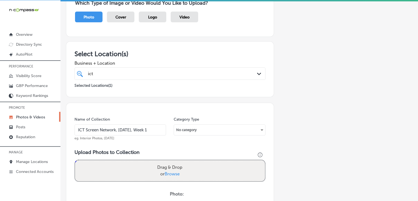
type input "ICT Screen Network, Oct 2025, Week 1"
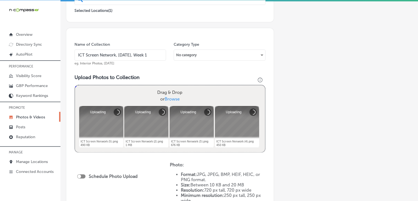
scroll to position [165, 0]
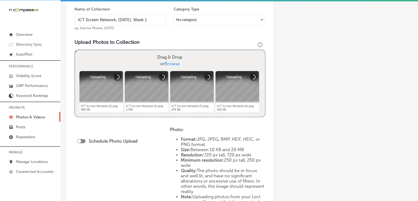
click at [82, 143] on div "Schedule Photo Upload" at bounding box center [108, 141] width 63 height 12
click at [83, 142] on div at bounding box center [81, 141] width 8 height 4
checkbox input "true"
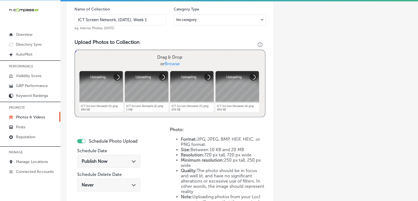
click at [113, 155] on div "Publish Now Path Created with Sketch." at bounding box center [108, 160] width 63 height 13
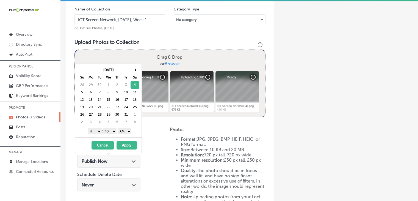
click at [106, 146] on button "Cancel" at bounding box center [103, 145] width 22 height 9
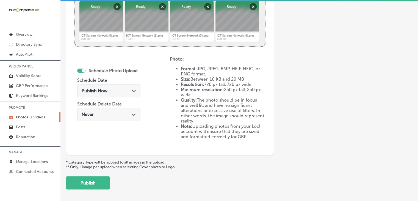
scroll to position [258, 0]
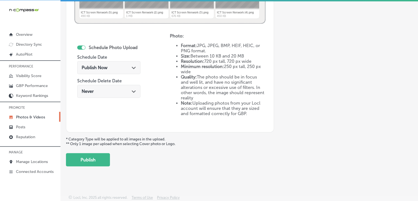
click at [105, 159] on button "Publish" at bounding box center [88, 159] width 44 height 13
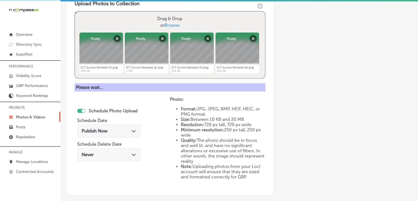
scroll to position [213, 0]
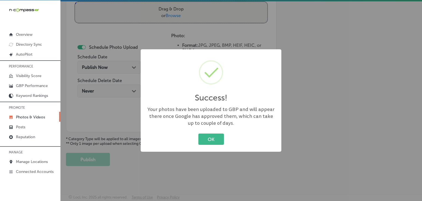
click at [120, 39] on div "Success! × Your photos have been uploaded to GBP and will appear there once Goo…" at bounding box center [211, 100] width 422 height 201
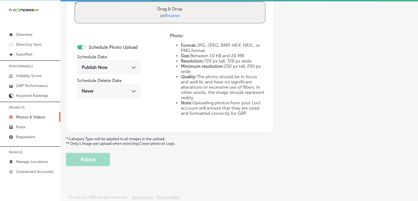
scroll to position [158, 0]
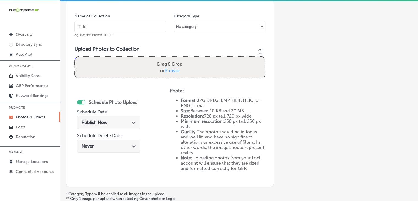
click at [138, 31] on input "text" at bounding box center [120, 26] width 92 height 11
paste input "ICT Screen Network, Oct 2025, Week"
type input "ICT Screen Network, Oct 2025, Week 2"
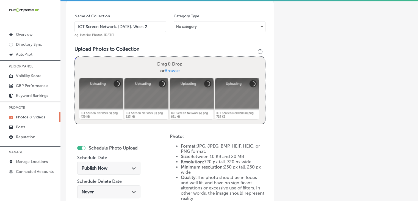
click at [115, 167] on div "Publish Now Path Created with Sketch." at bounding box center [109, 167] width 54 height 5
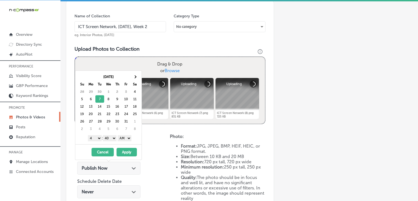
drag, startPoint x: 99, startPoint y: 136, endPoint x: 98, endPoint y: 145, distance: 8.6
click at [99, 136] on select "1 2 3 4 5 6 7 8 9 10 11 12" at bounding box center [95, 138] width 14 height 6
click at [110, 137] on select "00 10 20 30 40 50" at bounding box center [110, 138] width 14 height 6
click at [133, 134] on div "1 2 3 4 5 6 7 8 9 10 11 12 : 00 10 20 30 40 50 AM PM" at bounding box center [109, 138] width 64 height 8
click at [130, 140] on div "1 2 3 4 5 6 7 8 9 10 11 12 : 00 10 20 30 40 50 AM PM" at bounding box center [109, 138] width 64 height 8
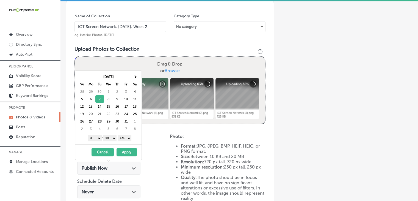
click at [130, 139] on select "AM PM" at bounding box center [125, 138] width 14 height 6
click at [129, 151] on button "Apply" at bounding box center [127, 152] width 20 height 9
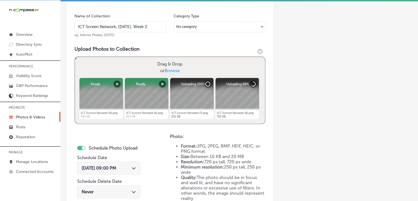
click at [117, 173] on div "Oct 4, 2025 09:00 PM Path Created with Sketch." at bounding box center [108, 169] width 63 height 18
click at [116, 165] on span "Oct 4, 2025 09:00 PM" at bounding box center [99, 167] width 35 height 5
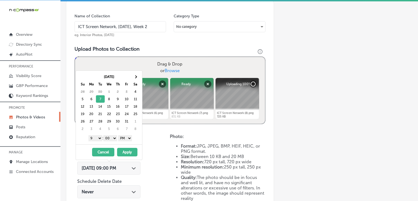
click at [120, 139] on select "AM PM" at bounding box center [125, 138] width 14 height 6
click at [126, 139] on select "AM PM" at bounding box center [125, 138] width 14 height 6
click at [124, 149] on button "Apply" at bounding box center [127, 152] width 20 height 9
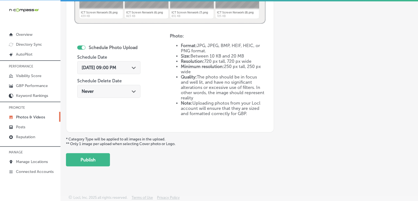
click at [109, 154] on button "Publish" at bounding box center [88, 159] width 44 height 13
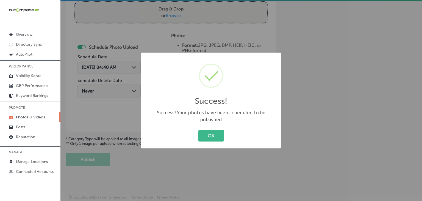
click at [120, 25] on div "Success! × Success! Your photos have been scheduled to be published OK Cancel" at bounding box center [211, 100] width 422 height 201
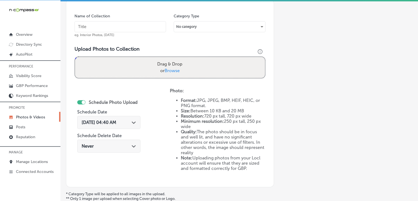
click at [130, 23] on input "text" at bounding box center [120, 26] width 92 height 11
paste input "ICT Screen Network, Oct 2025, Week"
type input "ICT Screen Network, Oct 2025, Week 3"
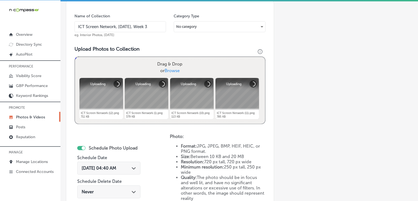
click at [121, 162] on div "Oct 4, 2025 04:40 AM Path Created with Sketch." at bounding box center [108, 167] width 63 height 13
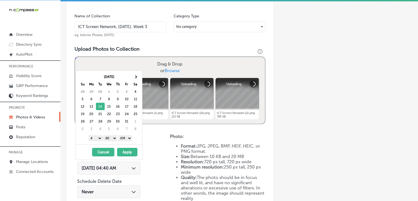
click at [98, 138] on select "1 2 3 4 5 6 7 8 9 10 11 12" at bounding box center [95, 138] width 14 height 6
click at [107, 138] on select "00 10 20 30 40 50" at bounding box center [110, 138] width 14 height 6
click at [128, 137] on select "AM PM" at bounding box center [125, 138] width 14 height 6
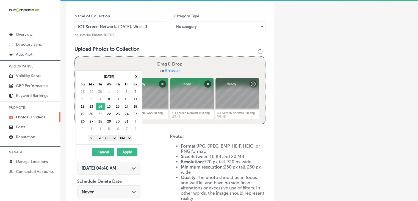
click at [126, 148] on button "Apply" at bounding box center [127, 152] width 20 height 9
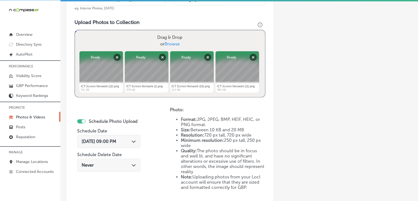
scroll to position [148, 0]
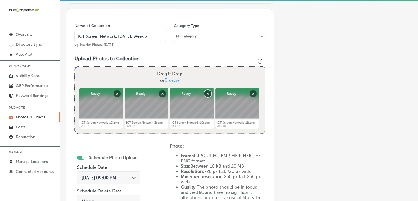
click at [208, 90] on button "Remove" at bounding box center [207, 93] width 7 height 7
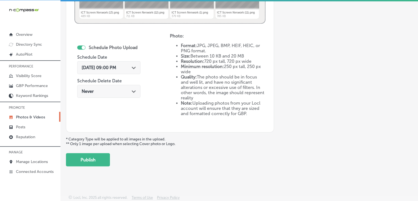
click at [98, 156] on button "Publish" at bounding box center [88, 159] width 44 height 13
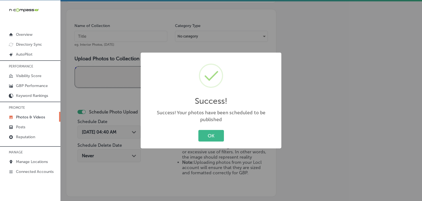
click at [126, 31] on div "Success! × Success! Your photos have been scheduled to be published OK Cancel" at bounding box center [211, 100] width 422 height 201
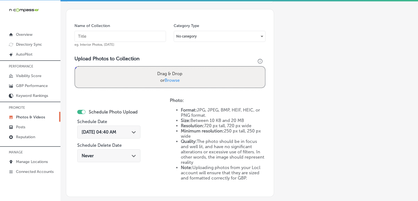
click at [127, 34] on input "text" at bounding box center [120, 36] width 92 height 11
paste input "ICT Screen Network, Oct 2025, Week"
type input "ICT Screen Network, Oct 2025, Week 4"
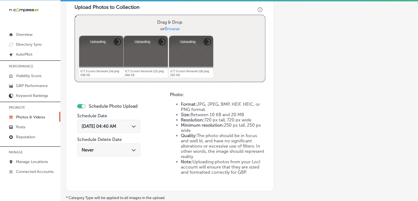
scroll to position [203, 0]
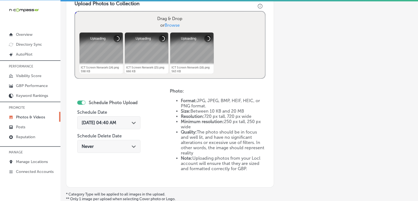
click at [122, 126] on div "Oct 4, 2025 04:40 AM Path Created with Sketch." at bounding box center [108, 122] width 63 height 13
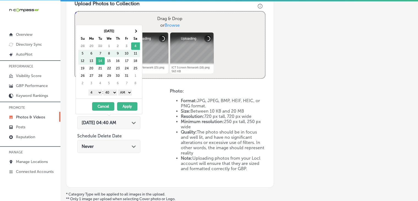
click at [127, 115] on div "Oct 4, 2025 04:40 AM Path Created with Sketch." at bounding box center [108, 124] width 63 height 18
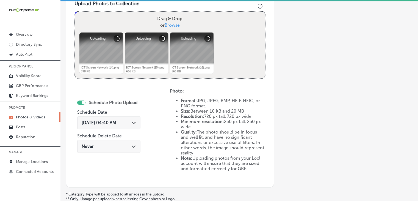
click at [116, 121] on span "Oct 4, 2025 04:40 AM" at bounding box center [99, 122] width 35 height 5
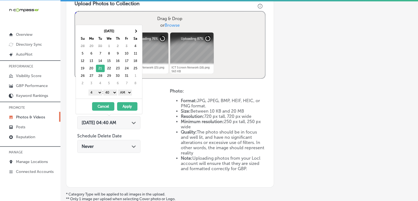
click at [97, 92] on select "1 2 3 4 5 6 7 8 9 10 11 12" at bounding box center [95, 92] width 14 height 6
click at [111, 92] on select "00 10 20 30 40 50" at bounding box center [110, 92] width 14 height 6
click at [126, 93] on select "AM PM" at bounding box center [125, 92] width 14 height 6
click at [126, 104] on button "Apply" at bounding box center [127, 106] width 20 height 9
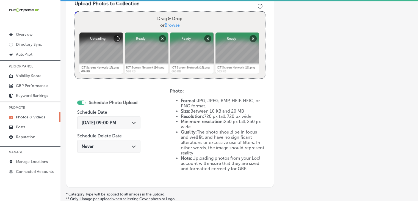
click at [109, 123] on span "Oct 21, 2025 09:00 PM" at bounding box center [99, 122] width 35 height 5
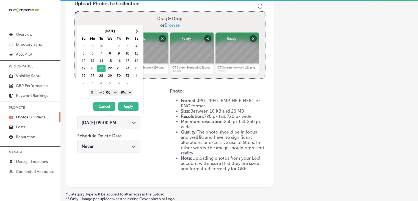
click at [126, 105] on button "Apply" at bounding box center [128, 106] width 20 height 9
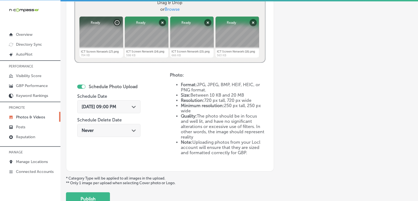
scroll to position [258, 0]
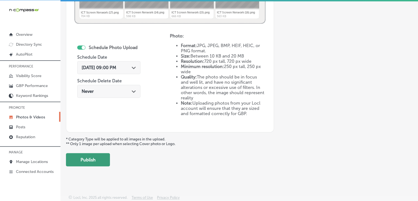
click at [101, 163] on button "Publish" at bounding box center [88, 159] width 44 height 13
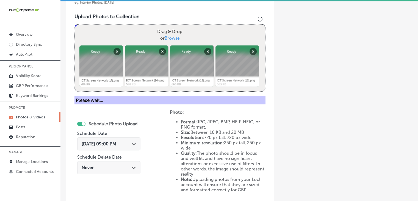
scroll to position [148, 0]
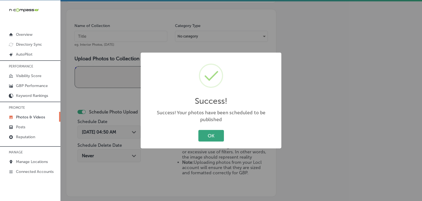
click at [207, 130] on button "OK" at bounding box center [211, 135] width 26 height 11
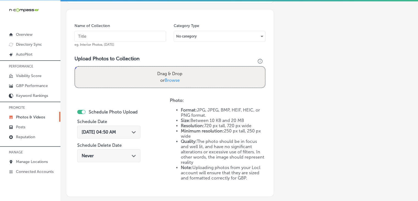
click at [146, 32] on input "text" at bounding box center [120, 36] width 92 height 11
paste input "ICT Screen Network (16)"
type input "ICT Screen Network (16)"
click at [101, 33] on input "text" at bounding box center [120, 36] width 92 height 11
type input "ICT Screen Network, Oct 2025, Week 5"
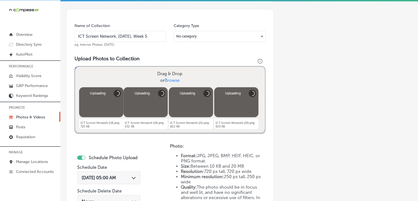
scroll to position [203, 0]
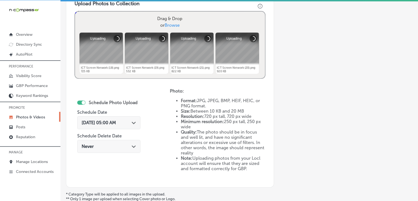
click at [114, 118] on div "Oct 4, 2025 05:00 AM Path Created with Sketch." at bounding box center [108, 122] width 63 height 13
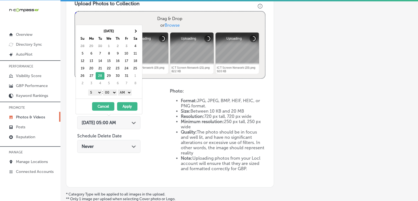
click at [100, 97] on div "Oct 2025 Su Mo Tu We Th Fr Sa 28 29 30 1 2 3 4 5 6 7 8 9 10 11 12 13 14 15 16 1…" at bounding box center [109, 61] width 66 height 73
click at [100, 94] on select "1 2 3 4 5 6 7 8 9 10 11 12" at bounding box center [95, 92] width 14 height 6
drag, startPoint x: 112, startPoint y: 91, endPoint x: 120, endPoint y: 95, distance: 8.6
click at [112, 92] on select "00 10 20 30 40 50" at bounding box center [110, 92] width 14 height 6
click at [127, 94] on select "AM PM" at bounding box center [125, 92] width 14 height 6
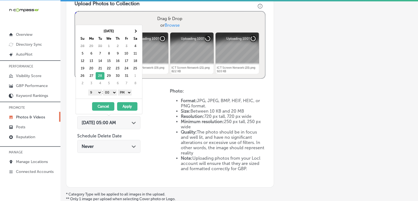
click at [126, 106] on button "Apply" at bounding box center [127, 106] width 20 height 9
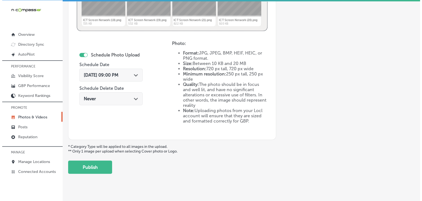
scroll to position [258, 0]
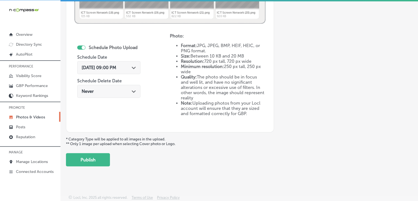
click at [99, 156] on button "Publish" at bounding box center [88, 159] width 44 height 13
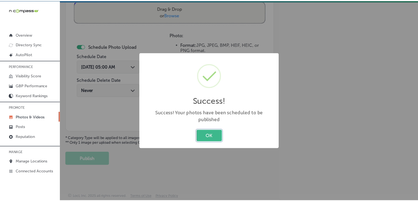
scroll to position [213, 0]
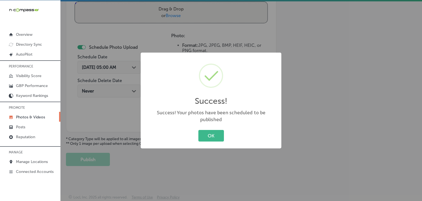
drag, startPoint x: 245, startPoint y: 36, endPoint x: 247, endPoint y: 19, distance: 16.6
click at [246, 36] on div "Success! × Success! Your photos have been scheduled to be published OK Cancel" at bounding box center [211, 100] width 422 height 201
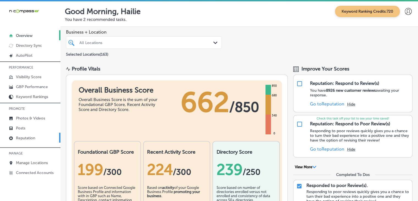
click at [38, 138] on link "Reputation" at bounding box center [30, 137] width 60 height 10
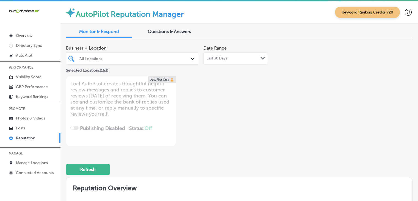
click at [143, 54] on div "All Locations" at bounding box center [133, 58] width 112 height 9
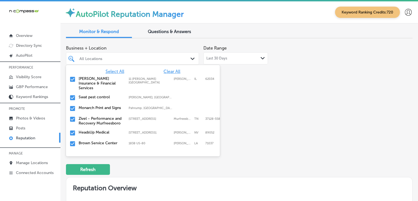
click at [170, 69] on span "Clear All" at bounding box center [172, 71] width 17 height 5
type textarea "x"
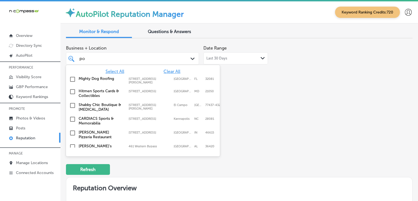
type input "pop"
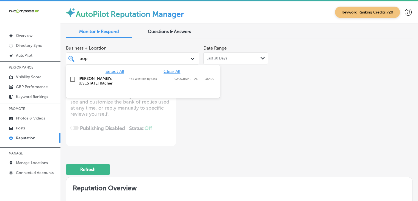
click at [180, 78] on label "[GEOGRAPHIC_DATA]" at bounding box center [183, 79] width 18 height 4
type textarea "x"
type input "pop"
click at [288, 72] on div "Business + Location option 461 Western Bypass, selected. option 461 Western Byp…" at bounding box center [239, 94] width 347 height 103
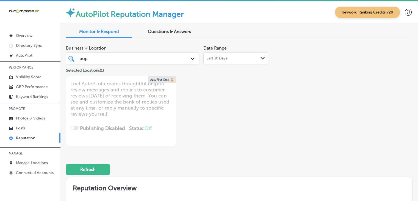
click at [235, 51] on div "Date Range Last 30 Days Path Created with Sketch." at bounding box center [235, 54] width 65 height 22
type textarea "x"
click at [268, 46] on div "Business + Location pop pop Path Created with Sketch. Selected Locations ( 1 ) …" at bounding box center [170, 58] width 208 height 31
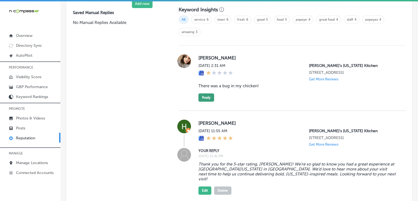
click at [209, 93] on button "Reply" at bounding box center [206, 97] width 16 height 8
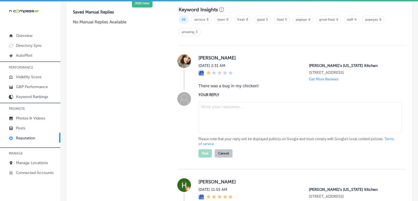
scroll to position [384, 0]
click at [215, 110] on textarea at bounding box center [299, 117] width 203 height 31
paste textarea "We sincerely apologize for the experience you had at Popeyes Louisiana Kitchen …"
type textarea "We sincerely apologize for the experience you had at Popeyes Louisiana Kitchen …"
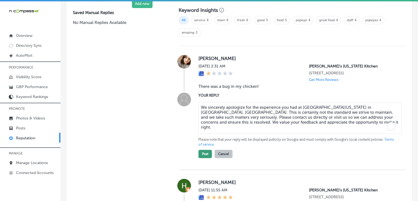
type textarea "x"
type textarea "We sincerely apologize for the experience you had at Popeyes Louisiana Kitchen …"
click at [203, 152] on button "Post" at bounding box center [204, 153] width 13 height 8
type textarea "x"
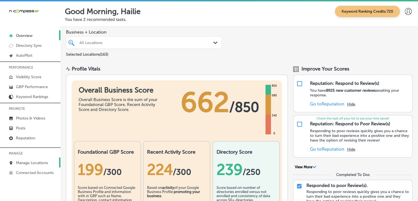
click at [52, 162] on link "Manage Locations" at bounding box center [30, 162] width 60 height 10
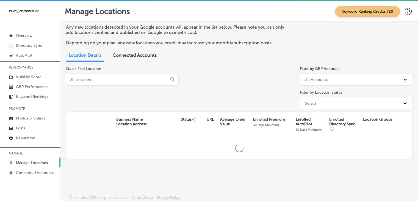
drag, startPoint x: 105, startPoint y: 71, endPoint x: 105, endPoint y: 74, distance: 3.3
click at [106, 72] on div "Quick Find Location" at bounding box center [122, 88] width 113 height 45
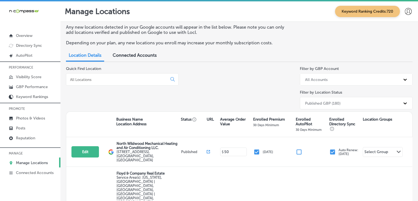
click at [107, 74] on div at bounding box center [122, 79] width 113 height 12
click at [107, 82] on input at bounding box center [118, 79] width 96 height 5
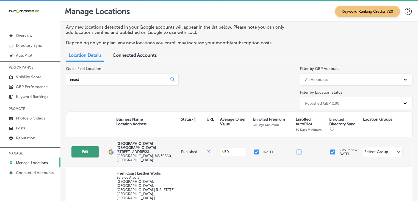
type input "coast"
click at [93, 151] on button "Edit" at bounding box center [84, 151] width 27 height 11
select select "US"
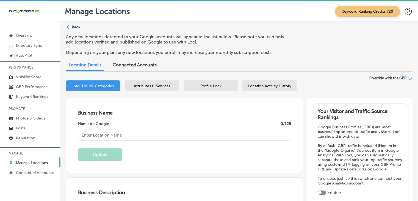
checkbox input "true"
type textarea "Coast [DEMOGRAPHIC_DATA] School in [GEOGRAPHIC_DATA], [US_STATE], is a premier …"
type input "[STREET_ADDRESS]"
type input "[GEOGRAPHIC_DATA]"
type input "39560"
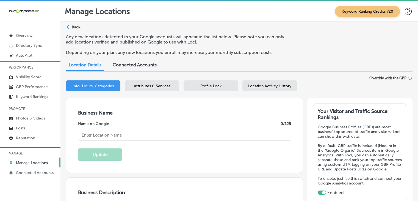
type input "US"
type input "[URL][DOMAIN_NAME]"
type input "[GEOGRAPHIC_DATA][DEMOGRAPHIC_DATA]"
type input "[PHONE_NUMBER]"
select select "US"
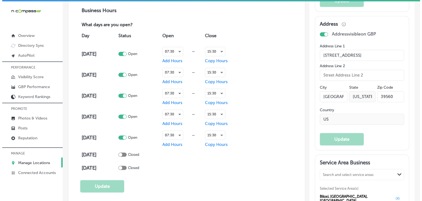
scroll to position [385, 0]
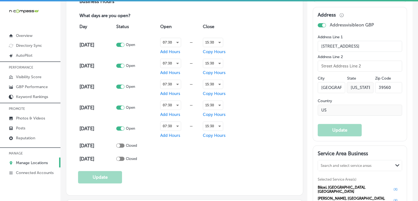
click at [206, 46] on div "15:30" at bounding box center [220, 42] width 35 height 14
click at [211, 41] on div "15:30" at bounding box center [213, 42] width 20 height 9
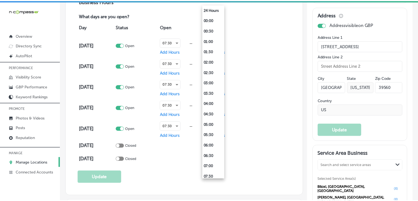
scroll to position [252, 0]
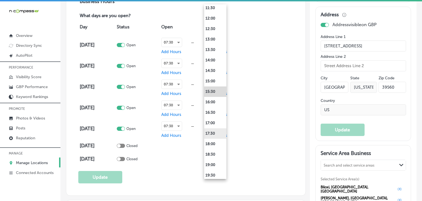
click at [214, 130] on li "17:30" at bounding box center [215, 133] width 22 height 10
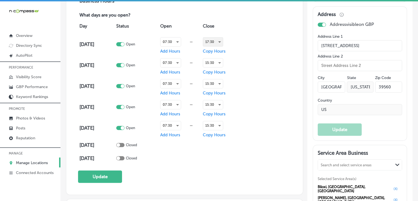
scroll to position [385, 0]
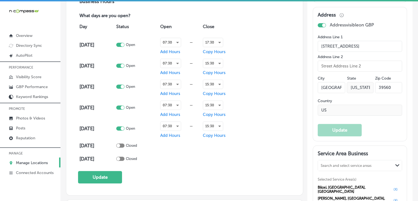
click at [211, 49] on span "Copy Hours" at bounding box center [214, 51] width 23 height 5
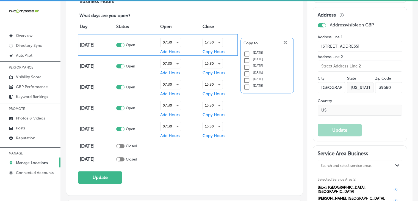
click at [247, 51] on input "checkbox" at bounding box center [246, 54] width 7 height 7
checkbox input "true"
click at [247, 60] on input "checkbox" at bounding box center [246, 60] width 7 height 7
checkbox input "true"
click at [253, 65] on p "[DATE]" at bounding box center [258, 67] width 10 height 7
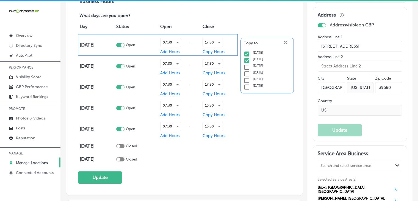
click at [248, 65] on input "checkbox" at bounding box center [246, 67] width 7 height 7
checkbox input "true"
click at [245, 71] on input "checkbox" at bounding box center [246, 73] width 7 height 7
checkbox input "true"
click at [284, 41] on icon "close Created with Sketch." at bounding box center [285, 42] width 3 height 3
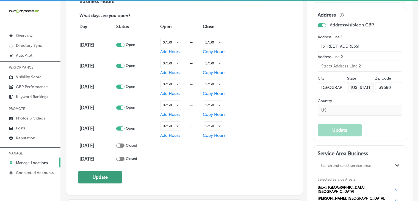
click at [96, 171] on button "Update" at bounding box center [100, 177] width 44 height 12
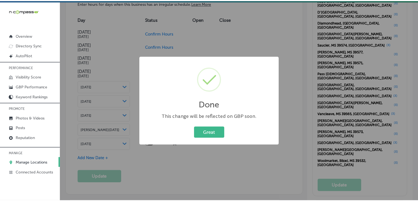
scroll to position [597, 0]
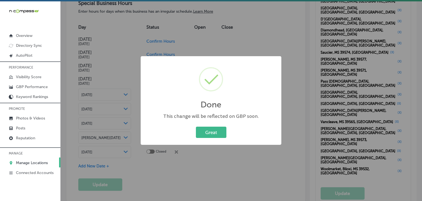
click at [217, 56] on div "Done × This change will be reflected on GBP soon. Great Cancel" at bounding box center [211, 100] width 141 height 89
click at [179, 27] on div "Done × This change will be reflected on GBP soon. Great Cancel" at bounding box center [211, 100] width 422 height 201
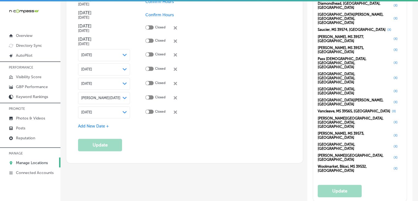
scroll to position [651, 0]
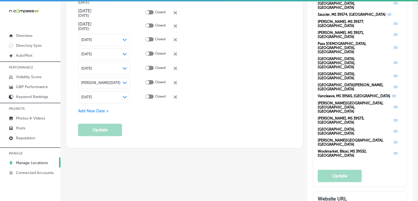
click at [93, 108] on span "Add New Date +" at bounding box center [93, 110] width 31 height 5
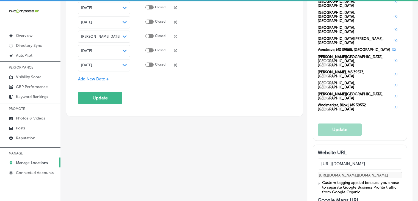
scroll to position [706, 0]
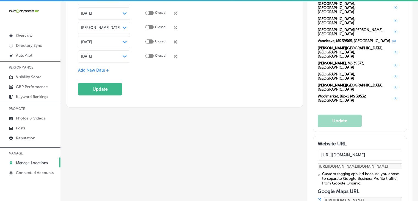
click at [103, 68] on span "Add New Date +" at bounding box center [93, 70] width 31 height 5
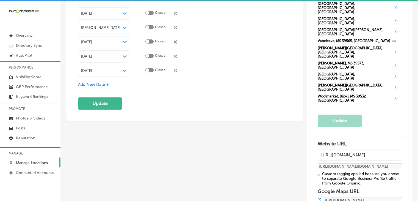
click at [107, 56] on div "[DATE] Path Created with Sketch." at bounding box center [104, 56] width 46 height 4
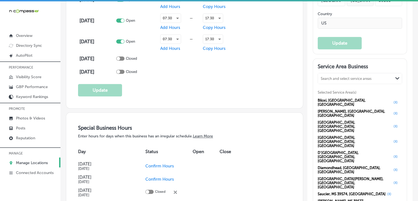
scroll to position [541, 0]
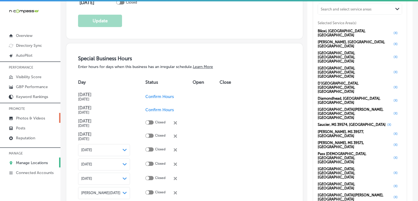
click at [48, 116] on link "Photos & Videos" at bounding box center [30, 118] width 60 height 10
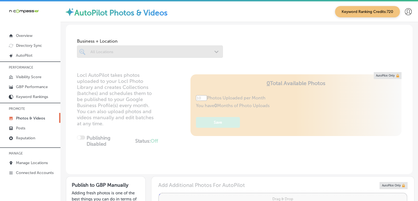
click at [42, 153] on p "MANAGE" at bounding box center [30, 153] width 60 height 8
click at [41, 157] on link "Manage Locations" at bounding box center [30, 162] width 60 height 10
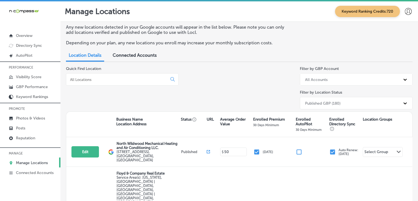
click at [93, 74] on div at bounding box center [122, 79] width 113 height 12
click at [92, 75] on div at bounding box center [122, 79] width 113 height 12
click at [92, 76] on div at bounding box center [122, 79] width 113 height 12
click at [92, 80] on input at bounding box center [118, 79] width 96 height 5
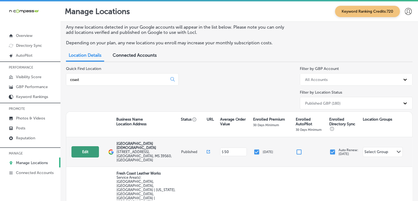
type input "coast"
click at [77, 146] on button "Edit" at bounding box center [84, 151] width 27 height 11
select select "US"
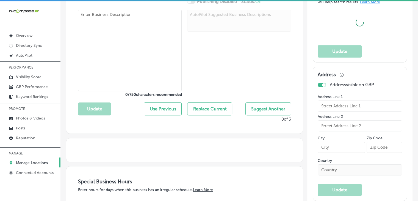
type input "[GEOGRAPHIC_DATA][DEMOGRAPHIC_DATA]"
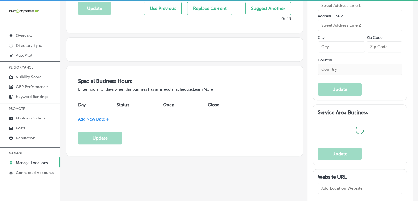
type input "[STREET_ADDRESS]"
type input "[GEOGRAPHIC_DATA]"
type input "39560"
type input "US"
type input "[URL][DOMAIN_NAME]"
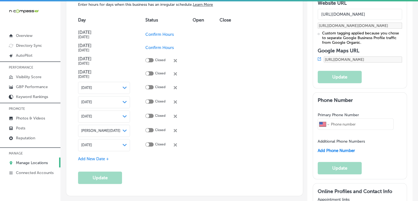
checkbox input "true"
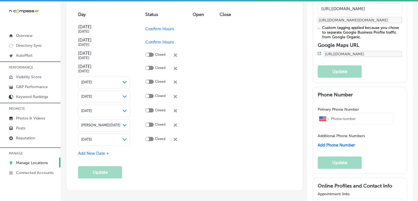
type textarea "Coast [DEMOGRAPHIC_DATA] School in [GEOGRAPHIC_DATA], [US_STATE], is a premier …"
type input "[PHONE_NUMBER]"
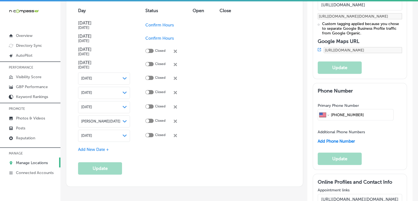
select select "US"
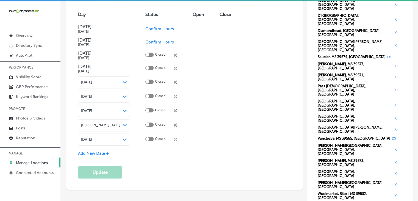
scroll to position [663, 0]
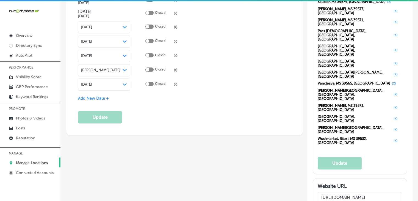
click at [98, 97] on span "Add New Date +" at bounding box center [93, 98] width 31 height 5
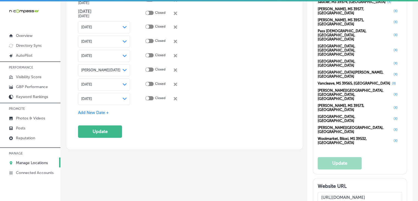
click at [109, 100] on div "[DATE] Path Created with Sketch." at bounding box center [104, 99] width 52 height 12
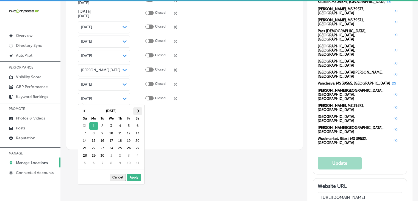
click at [136, 113] on th at bounding box center [137, 110] width 9 height 7
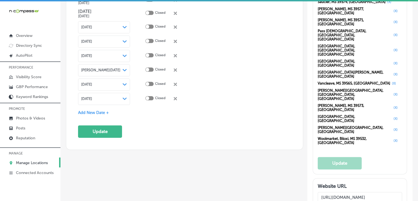
click at [88, 111] on span "Add New Date +" at bounding box center [93, 112] width 31 height 5
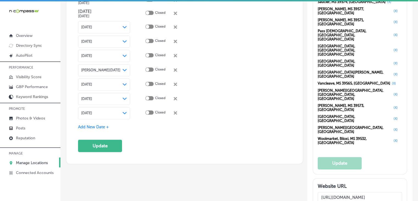
click at [92, 112] on span "[DATE]" at bounding box center [86, 113] width 11 height 4
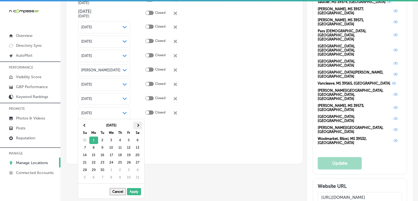
click at [137, 127] on th at bounding box center [137, 124] width 9 height 7
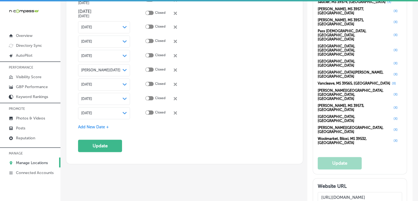
click at [86, 124] on span "Add New Date +" at bounding box center [93, 126] width 31 height 5
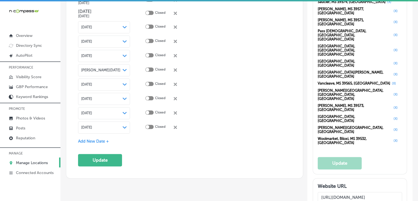
drag, startPoint x: 86, startPoint y: 123, endPoint x: 93, endPoint y: 129, distance: 10.0
click at [93, 129] on div "[DATE] Path Created with Sketch." at bounding box center [104, 127] width 52 height 12
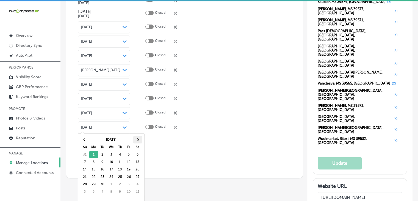
click at [137, 139] on span at bounding box center [137, 139] width 3 height 3
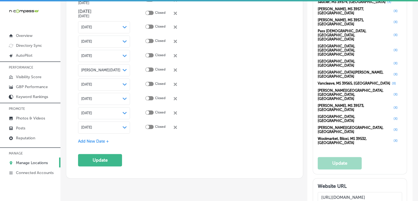
click at [111, 138] on div "Add New Date +" at bounding box center [184, 141] width 213 height 6
click at [109, 139] on span "Add New Date +" at bounding box center [93, 140] width 31 height 5
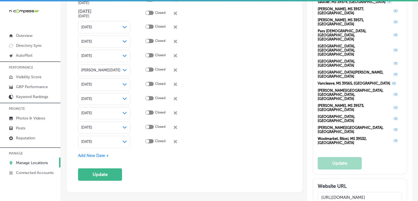
click at [105, 139] on div "[DATE] Path Created with Sketch." at bounding box center [104, 141] width 46 height 4
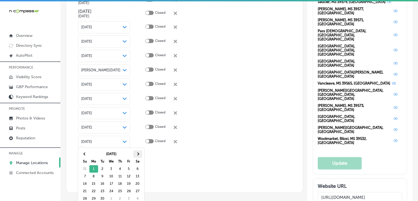
click at [138, 156] on th at bounding box center [137, 153] width 9 height 7
click at [137, 155] on span at bounding box center [137, 153] width 3 height 3
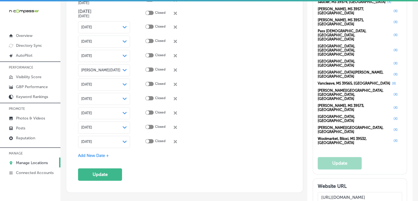
click at [104, 153] on span "Add New Date +" at bounding box center [93, 155] width 31 height 5
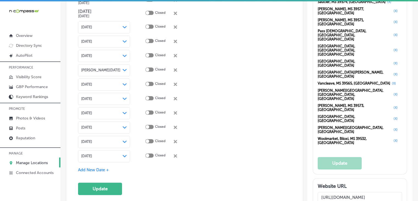
click at [103, 155] on div "[DATE] Path Created with Sketch." at bounding box center [104, 156] width 46 height 4
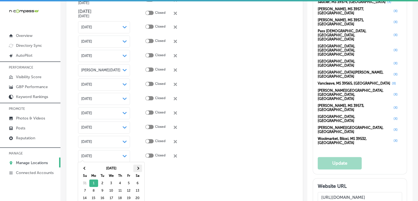
click at [138, 168] on span at bounding box center [137, 168] width 3 height 3
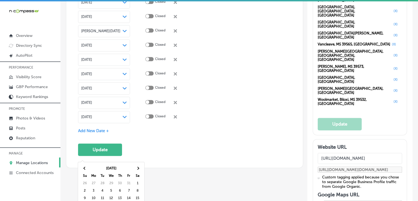
scroll to position [718, 0]
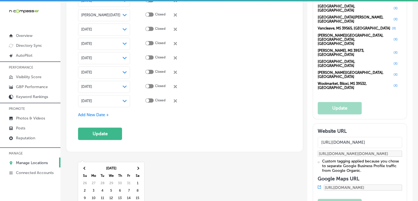
click at [104, 99] on div "[DATE] Path Created with Sketch." at bounding box center [104, 101] width 46 height 4
click at [108, 95] on div "[DATE] Path Created with Sketch." at bounding box center [104, 101] width 52 height 12
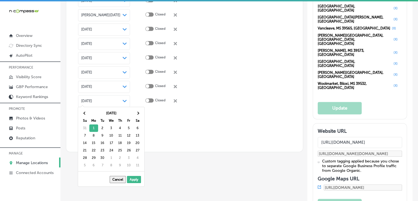
click at [144, 120] on div "[DATE] Su Mo Tu We Th Fr Sa 31 1 2 3 4 5 6 7 8 9 10 11 12 13 14 15 16 17 18 19 …" at bounding box center [112, 139] width 64 height 60
click at [136, 112] on span at bounding box center [137, 113] width 3 height 3
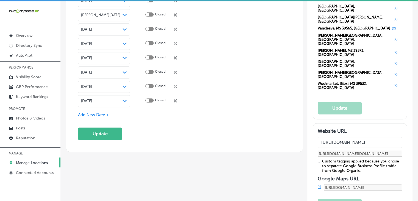
click at [102, 113] on span "Add New Date +" at bounding box center [93, 114] width 31 height 5
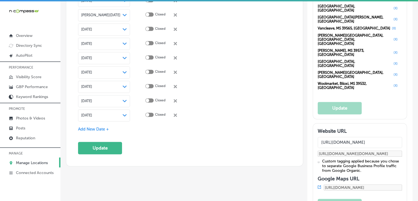
click at [109, 119] on div "[DATE] Path Created with Sketch." at bounding box center [104, 115] width 52 height 12
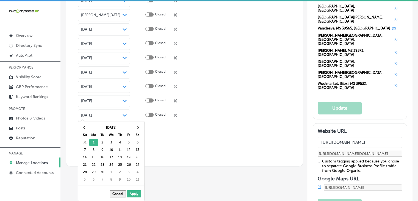
click at [110, 115] on div "[DATE] Path Created with Sketch." at bounding box center [104, 115] width 52 height 12
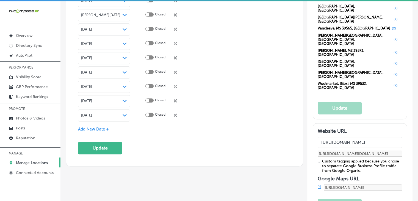
click at [118, 115] on div "[DATE] Path Created with Sketch." at bounding box center [104, 115] width 52 height 12
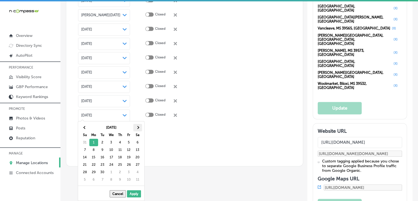
click at [141, 129] on th at bounding box center [137, 127] width 9 height 7
click at [140, 128] on th at bounding box center [137, 127] width 9 height 7
click at [86, 128] on th at bounding box center [85, 127] width 9 height 7
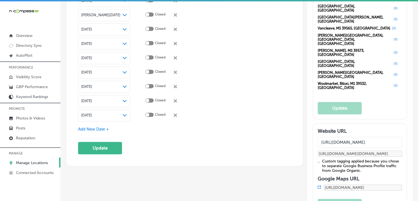
click at [104, 126] on span "Add New Date +" at bounding box center [93, 128] width 31 height 5
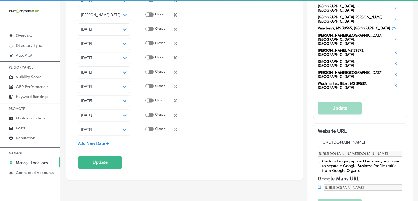
drag, startPoint x: 104, startPoint y: 125, endPoint x: 103, endPoint y: 129, distance: 4.2
click at [103, 130] on div "[DATE] Path Created with Sketch." at bounding box center [104, 129] width 52 height 12
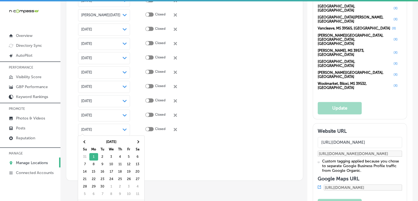
click at [143, 142] on div "[DATE] Su Mo Tu We Th Fr Sa 31 1 2 3 4 5 6 7 8 9 10 11 12 13 14 15 16 17 18 19 …" at bounding box center [112, 168] width 64 height 60
click at [139, 143] on th at bounding box center [137, 141] width 9 height 7
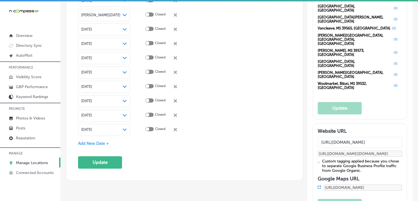
click at [102, 141] on span "Add New Date +" at bounding box center [93, 143] width 31 height 5
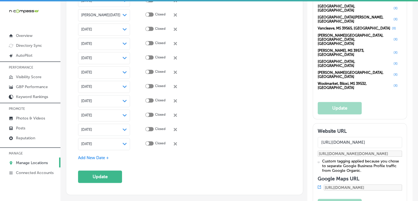
click at [104, 146] on div "[DATE] Path Created with Sketch." at bounding box center [104, 144] width 52 height 12
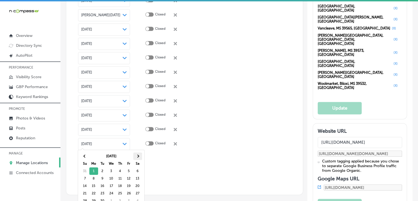
click at [136, 157] on th at bounding box center [137, 155] width 9 height 7
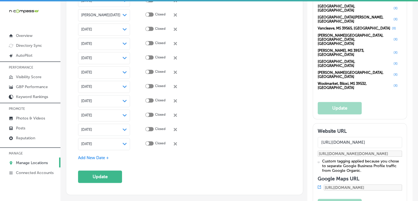
click at [107, 156] on span "Add New Date +" at bounding box center [93, 157] width 31 height 5
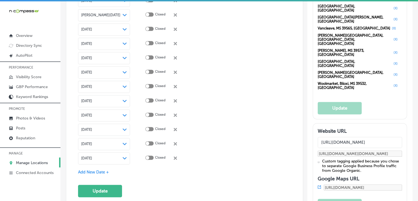
click at [109, 161] on div "[DATE] Path Created with Sketch." at bounding box center [104, 158] width 52 height 12
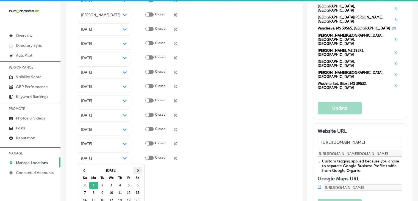
click at [141, 168] on th at bounding box center [137, 170] width 9 height 7
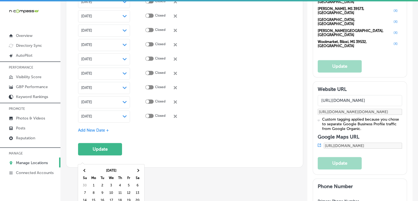
scroll to position [773, 0]
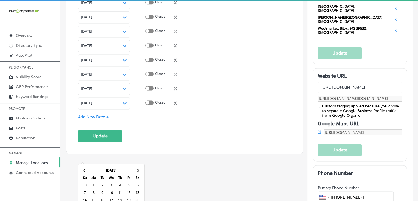
click at [102, 103] on div "[DATE] Path Created with Sketch." at bounding box center [104, 103] width 52 height 12
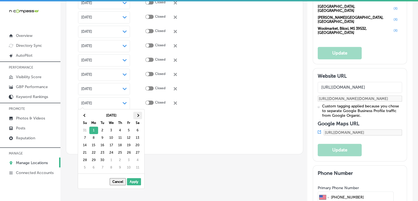
click at [136, 117] on th at bounding box center [137, 115] width 9 height 7
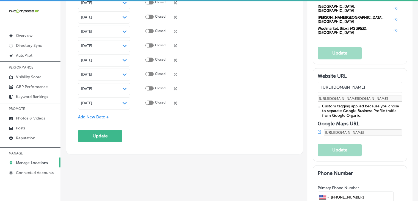
click at [97, 116] on span "Add New Date +" at bounding box center [93, 116] width 31 height 5
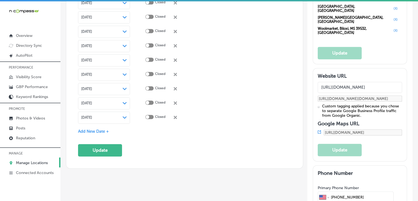
click at [101, 118] on div "[DATE] Path Created with Sketch." at bounding box center [104, 117] width 52 height 12
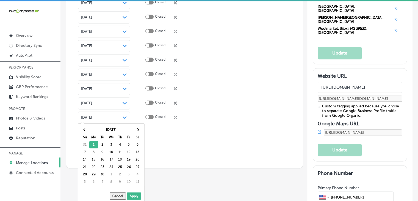
click at [131, 131] on th "[DATE]" at bounding box center [111, 129] width 44 height 7
click at [133, 131] on tr "[DATE]" at bounding box center [112, 129] width 62 height 7
click at [135, 131] on th at bounding box center [137, 129] width 9 height 7
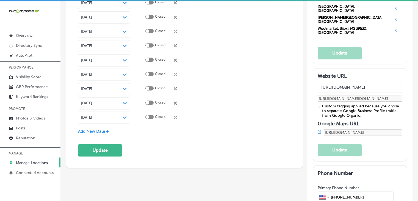
click at [101, 130] on span "Add New Date +" at bounding box center [93, 131] width 31 height 5
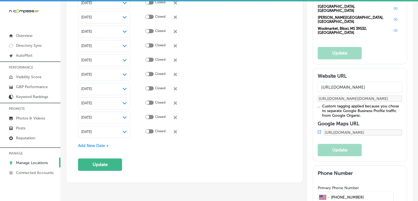
click at [106, 130] on div "[DATE] Path Created with Sketch." at bounding box center [104, 131] width 46 height 4
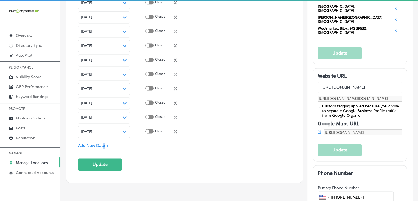
click at [104, 143] on span "Add New Date +" at bounding box center [93, 145] width 31 height 5
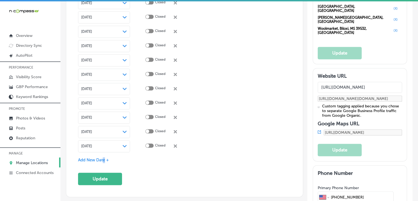
click at [123, 130] on icon "Path Created with Sketch." at bounding box center [125, 131] width 4 height 2
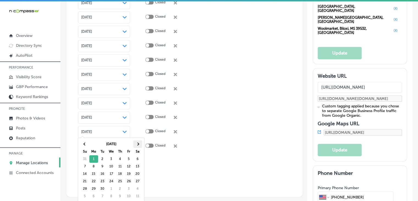
click at [136, 143] on th at bounding box center [137, 143] width 9 height 7
click at [194, 114] on td at bounding box center [206, 117] width 27 height 14
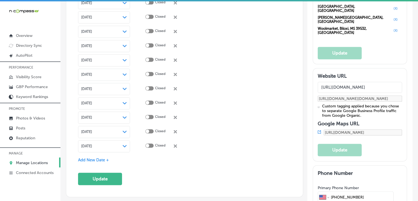
click at [106, 104] on div "[DATE] Path Created with Sketch." at bounding box center [104, 103] width 52 height 12
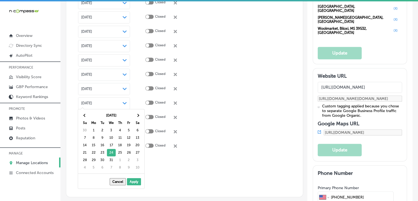
click at [92, 88] on span "[DATE]" at bounding box center [86, 89] width 11 height 4
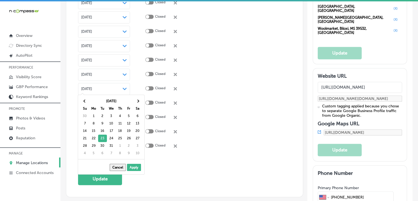
click at [100, 72] on div "[DATE] Path Created with Sketch." at bounding box center [104, 74] width 46 height 4
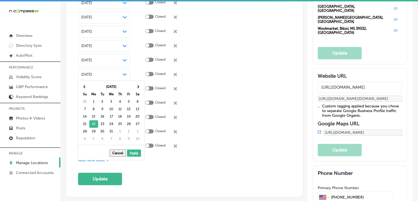
click at [92, 58] on span "[DATE]" at bounding box center [86, 60] width 11 height 4
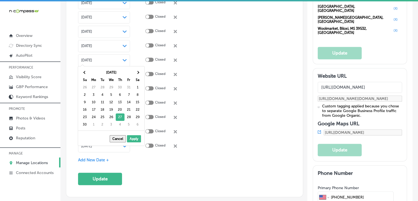
click at [104, 44] on div "[DATE] Path Created with Sketch." at bounding box center [104, 46] width 46 height 4
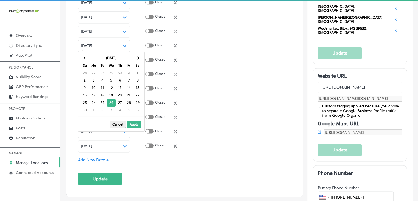
click at [106, 29] on div "[DATE] Path Created with Sketch." at bounding box center [104, 31] width 46 height 4
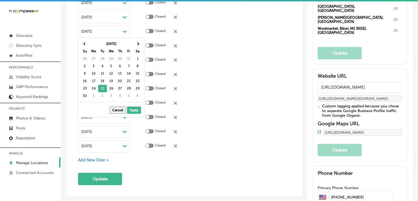
click at [198, 87] on td at bounding box center [206, 89] width 27 height 14
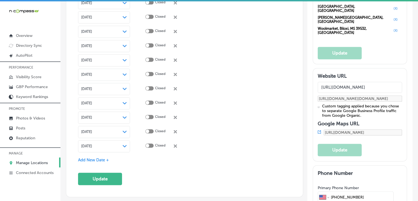
click at [92, 130] on span "[DATE]" at bounding box center [86, 131] width 11 height 4
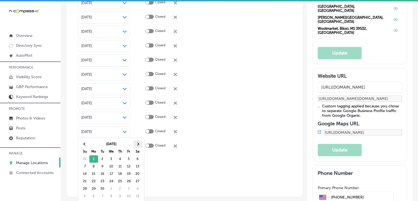
click at [137, 143] on span at bounding box center [137, 143] width 3 height 3
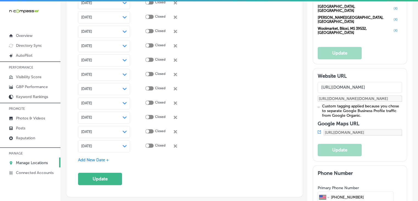
click at [98, 147] on div "[DATE] Path Created with Sketch." at bounding box center [104, 146] width 52 height 12
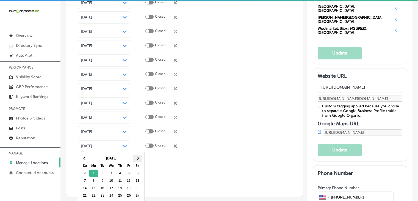
click at [137, 158] on span at bounding box center [137, 158] width 3 height 3
click at [137, 157] on span at bounding box center [137, 158] width 3 height 3
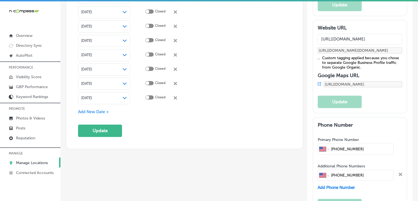
scroll to position [828, 0]
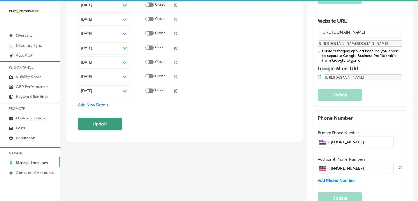
click at [103, 119] on button "Update" at bounding box center [100, 123] width 44 height 12
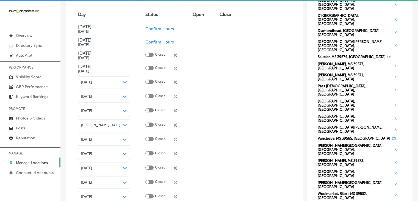
scroll to position [718, 0]
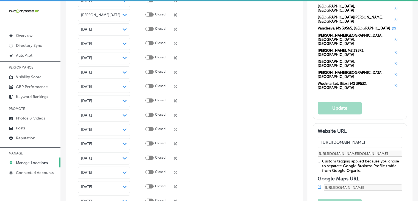
click at [109, 113] on div "[DATE] Path Created with Sketch." at bounding box center [104, 115] width 46 height 4
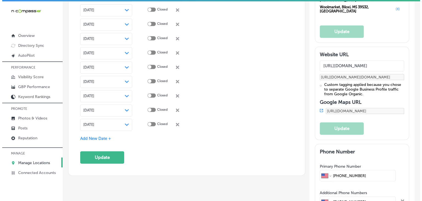
scroll to position [828, 0]
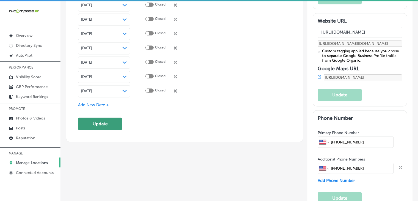
click at [102, 126] on button "Update" at bounding box center [100, 123] width 44 height 12
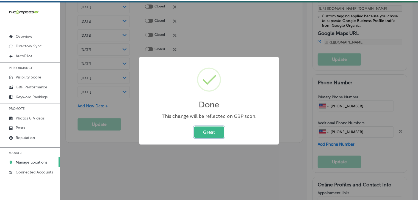
scroll to position [829, 0]
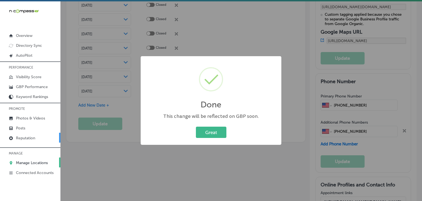
click at [24, 132] on link "Reputation" at bounding box center [30, 137] width 60 height 10
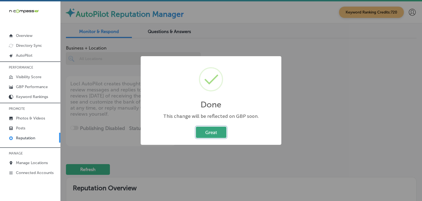
click at [211, 128] on button "Great" at bounding box center [211, 131] width 31 height 11
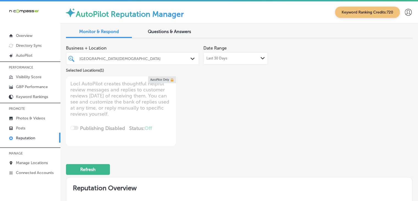
drag, startPoint x: 222, startPoint y: 65, endPoint x: 222, endPoint y: 61, distance: 3.9
click at [222, 65] on div "Business + Location [GEOGRAPHIC_DATA] Path Created with Sketch. Selected Locati…" at bounding box center [170, 58] width 208 height 31
click at [222, 60] on span "Last 30 Days" at bounding box center [216, 58] width 21 height 4
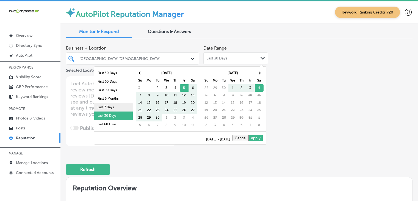
click at [101, 106] on li "Last 7 Days" at bounding box center [113, 107] width 38 height 9
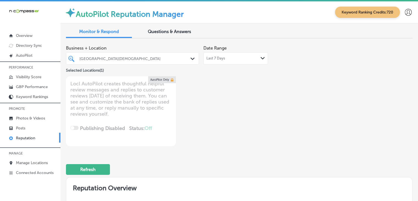
click at [154, 55] on div at bounding box center [127, 58] width 96 height 7
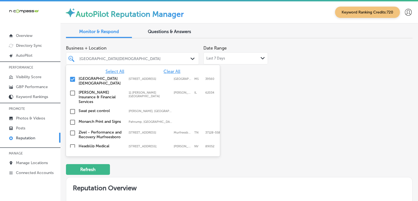
click at [112, 70] on span "Select All" at bounding box center [115, 71] width 19 height 5
click at [290, 79] on div "Business + Location option [STREET_ADDRESS]. 164 results available. Use Up and …" at bounding box center [239, 94] width 347 height 103
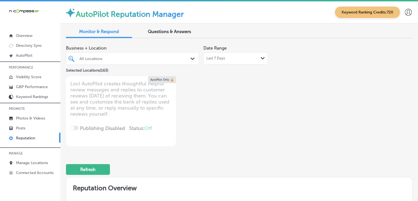
click at [117, 65] on div "Selected Locations ( 163 )" at bounding box center [132, 69] width 133 height 9
click at [279, 74] on div "Business + Location All Locations Path Created with Sketch. Selected Locations …" at bounding box center [239, 94] width 347 height 103
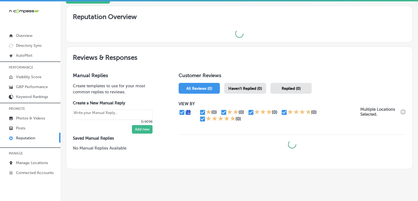
scroll to position [176, 0]
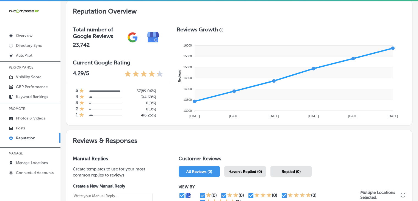
click at [253, 169] on span "Haven't Replied (0)" at bounding box center [245, 171] width 34 height 5
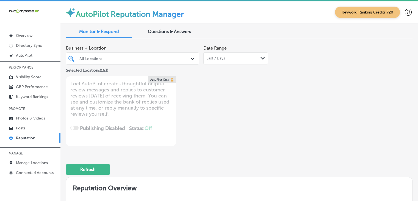
type textarea "x"
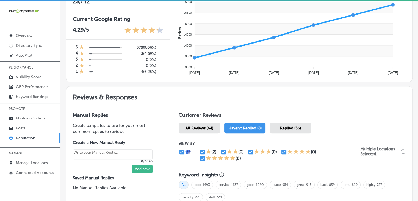
scroll to position [330, 0]
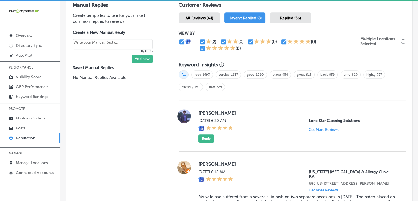
click at [212, 46] on icon at bounding box center [214, 47] width 5 height 5
click at [206, 48] on icon at bounding box center [208, 47] width 5 height 5
click at [202, 47] on input "checkbox" at bounding box center [202, 48] width 7 height 7
checkbox input "false"
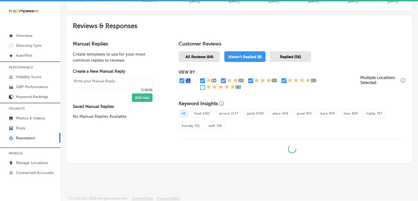
type textarea "x"
click at [283, 106] on div "All food 1493 service 1137 good 1090 place 954 great 913 back 839 time 829 high…" at bounding box center [292, 121] width 227 height 30
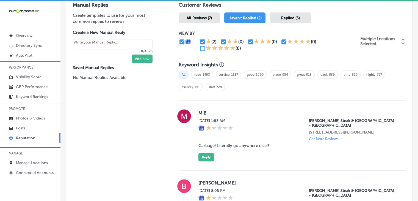
click at [282, 40] on input "checkbox" at bounding box center [284, 41] width 7 height 7
checkbox input "false"
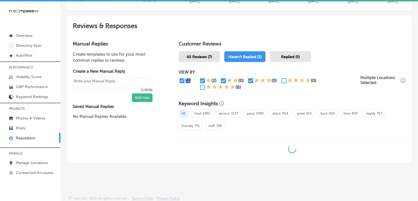
type textarea "x"
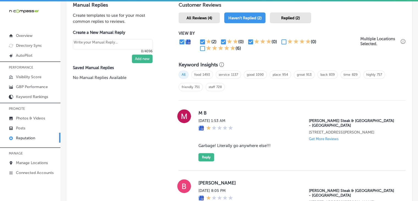
click at [202, 42] on input "checkbox" at bounding box center [202, 41] width 7 height 7
checkbox input "false"
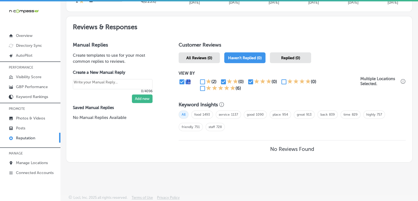
type textarea "x"
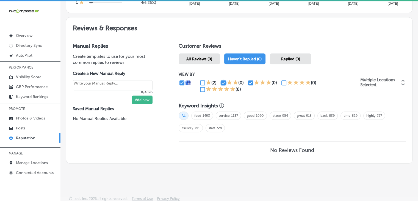
click at [224, 79] on input "checkbox" at bounding box center [223, 82] width 7 height 7
checkbox input "false"
type textarea "x"
click at [252, 83] on input "checkbox" at bounding box center [250, 82] width 7 height 7
checkbox input "false"
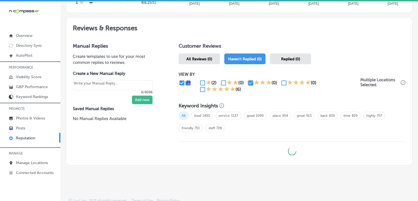
type textarea "x"
click at [203, 89] on input "checkbox" at bounding box center [202, 89] width 7 height 7
checkbox input "true"
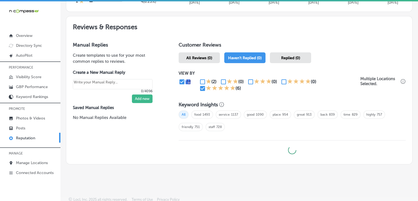
scroll to position [291, 0]
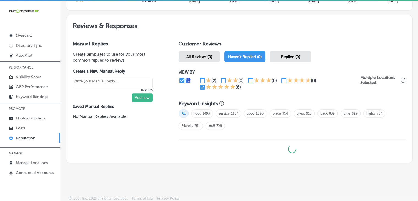
type textarea "x"
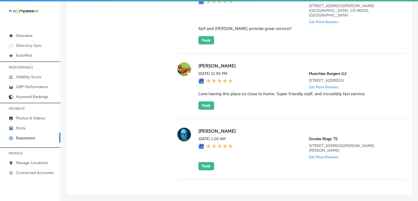
scroll to position [621, 0]
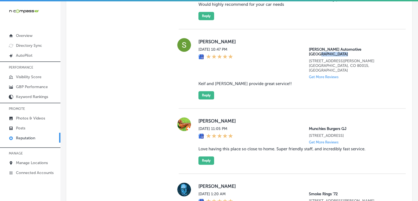
drag, startPoint x: 373, startPoint y: 31, endPoint x: 347, endPoint y: 30, distance: 25.6
click at [359, 47] on p "[PERSON_NAME] Automotive [GEOGRAPHIC_DATA]" at bounding box center [353, 51] width 88 height 9
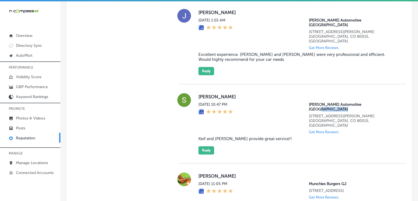
copy p "[GEOGRAPHIC_DATA]"
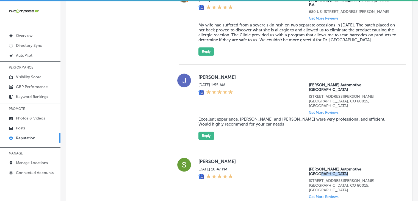
scroll to position [456, 0]
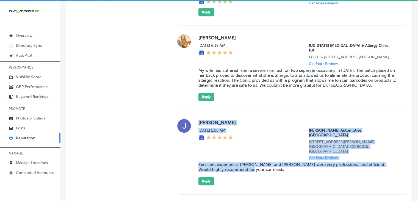
drag, startPoint x: 267, startPoint y: 149, endPoint x: 197, endPoint y: 117, distance: 76.0
click at [198, 119] on div "[PERSON_NAME][DATE] 1:55 AM [PERSON_NAME] Automotive [GEOGRAPHIC_DATA][STREET_A…" at bounding box center [297, 152] width 198 height 66
copy div "[PERSON_NAME][DATE] 1:55 AM [PERSON_NAME] Automotive [GEOGRAPHIC_DATA][STREET_A…"
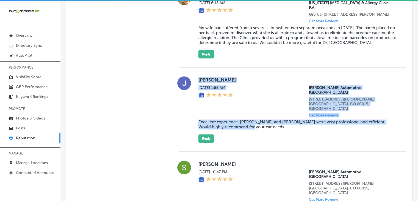
scroll to position [566, 0]
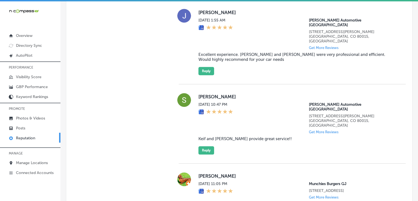
click at [196, 93] on div "[PERSON_NAME] [DATE] 10:47 PM [PERSON_NAME] Automotive [GEOGRAPHIC_DATA][STREET…" at bounding box center [292, 123] width 227 height 61
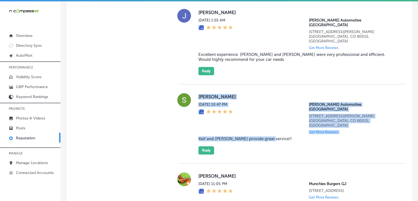
drag, startPoint x: 197, startPoint y: 77, endPoint x: 267, endPoint y: 105, distance: 75.7
click at [267, 105] on div "[PERSON_NAME] [DATE] 10:47 PM [PERSON_NAME] Automotive [GEOGRAPHIC_DATA][STREET…" at bounding box center [292, 123] width 227 height 61
copy div "[PERSON_NAME] [DATE] 10:47 PM [PERSON_NAME] Automotive [GEOGRAPHIC_DATA][STREET…"
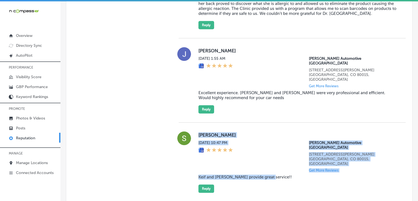
scroll to position [511, 0]
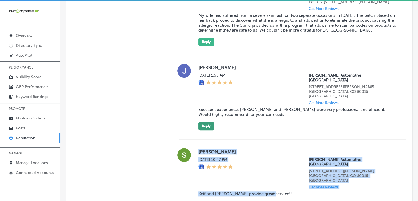
click at [206, 122] on button "Reply" at bounding box center [206, 126] width 16 height 8
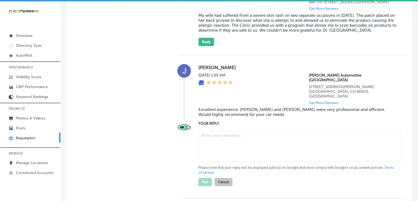
click at [281, 130] on textarea at bounding box center [299, 145] width 203 height 31
paste textarea "We’re so glad to hear that you had an excellent experience, [PERSON_NAME]! It’s…"
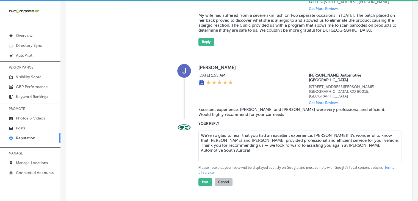
type textarea "We’re so glad to hear that you had an excellent experience, [PERSON_NAME]! It’s…"
type textarea "x"
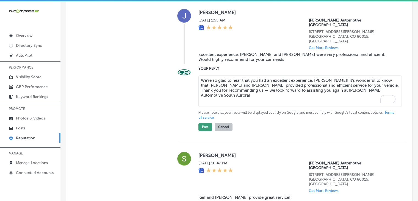
type textarea "We’re so glad to hear that you had an excellent experience, [PERSON_NAME]! It’s…"
click at [200, 123] on button "Post" at bounding box center [204, 127] width 13 height 8
type textarea "x"
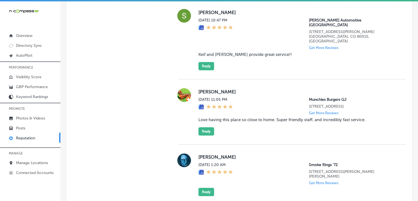
scroll to position [511, 0]
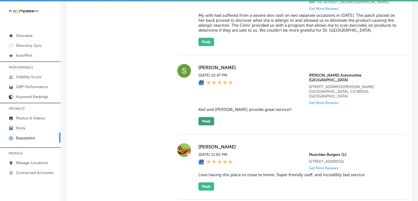
click at [208, 117] on button "Reply" at bounding box center [206, 121] width 16 height 8
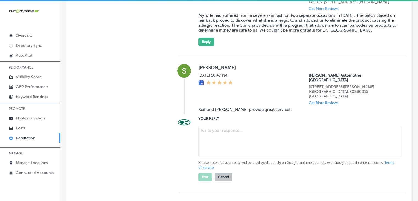
click at [216, 129] on textarea at bounding box center [299, 140] width 203 height 31
paste textarea "Thank you for the positive feedback, [PERSON_NAME]! We’re thrilled to hear that…"
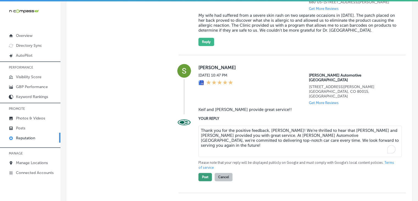
type textarea "Thank you for the positive feedback, [PERSON_NAME]! We’re thrilled to hear that…"
click at [207, 173] on button "Post" at bounding box center [204, 177] width 13 height 8
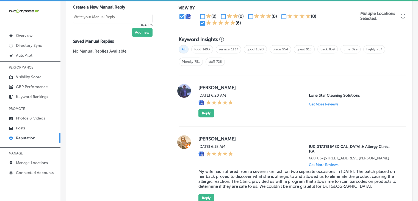
type textarea "x"
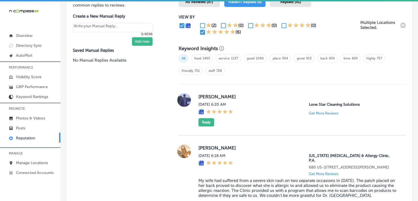
scroll to position [456, 0]
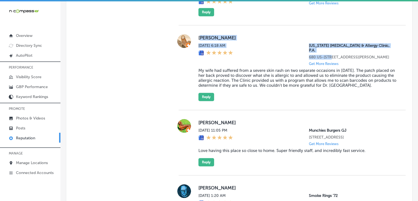
drag, startPoint x: 199, startPoint y: 37, endPoint x: 332, endPoint y: 62, distance: 135.4
click at [332, 56] on div "[PERSON_NAME] [DATE] 6:18 AM [US_STATE] [MEDICAL_DATA] & Allergy Clinic, P.A. […" at bounding box center [297, 67] width 198 height 67
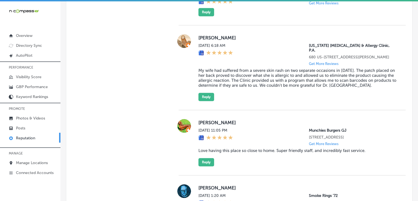
click at [365, 83] on div "[PERSON_NAME] [DATE] 6:18 AM [US_STATE] [MEDICAL_DATA] & Allergy Clinic, P.A. […" at bounding box center [297, 67] width 198 height 67
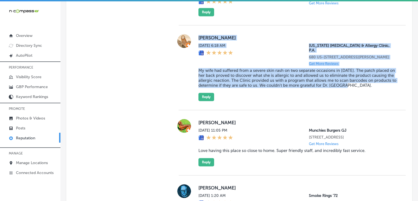
drag, startPoint x: 381, startPoint y: 82, endPoint x: 195, endPoint y: 37, distance: 191.4
click at [195, 37] on div "[PERSON_NAME] [DATE] 6:18 AM [US_STATE] [MEDICAL_DATA] & Allergy Clinic, P.A. […" at bounding box center [292, 67] width 227 height 67
copy div "[PERSON_NAME] [DATE] 6:18 AM [US_STATE] [MEDICAL_DATA] & Allergy Clinic, P.A. […"
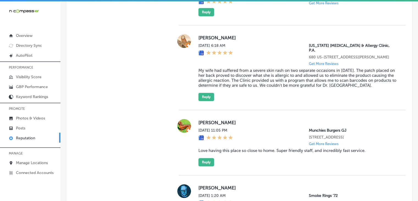
click at [210, 96] on div "[PERSON_NAME] [DATE] 6:18 AM [US_STATE] [MEDICAL_DATA] & Allergy Clinic, P.A. […" at bounding box center [292, 67] width 227 height 85
click at [211, 95] on button "Reply" at bounding box center [206, 97] width 16 height 8
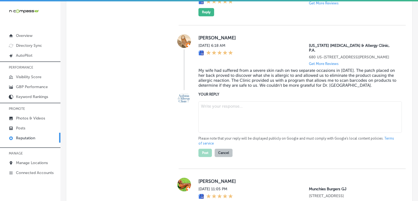
click at [220, 111] on textarea at bounding box center [299, 116] width 203 height 31
paste textarea "ChatGPT said: Thank you for your thoughtful review, [PERSON_NAME]! We’re so gla…"
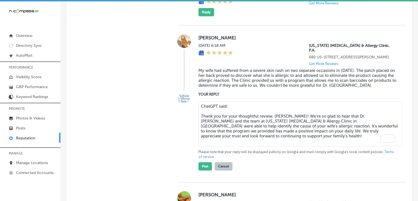
drag, startPoint x: 198, startPoint y: 112, endPoint x: 195, endPoint y: 94, distance: 18.7
click at [195, 94] on div "YOUR REPLY ChatGPT said: Thank you for your thoughtful review, [PERSON_NAME]! W…" at bounding box center [292, 130] width 227 height 79
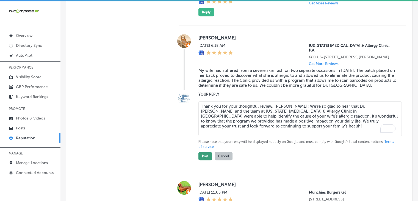
type textarea "Thank you for your thoughtful review, [PERSON_NAME]! We’re so glad to hear that…"
click at [201, 152] on button "Post" at bounding box center [204, 156] width 13 height 8
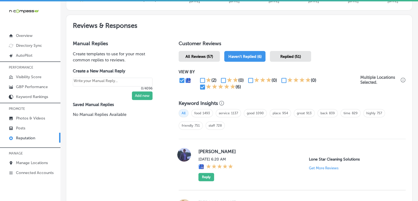
scroll to position [291, 0]
type textarea "x"
